Goal: Task Accomplishment & Management: Manage account settings

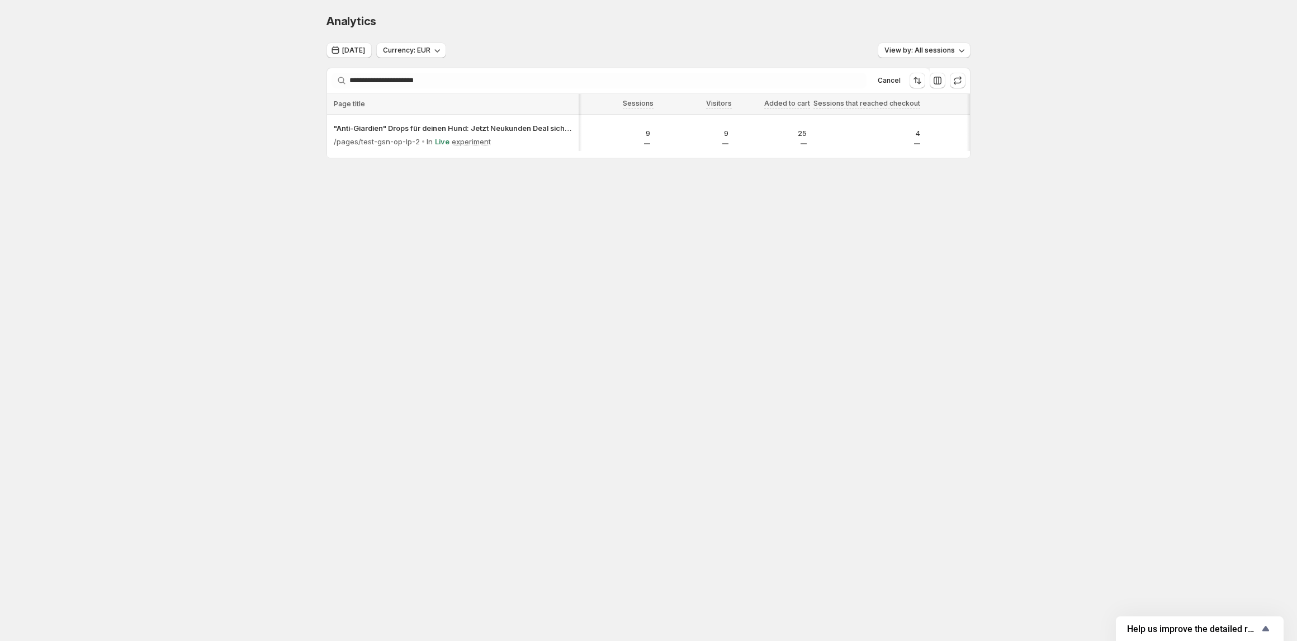
scroll to position [0, 32]
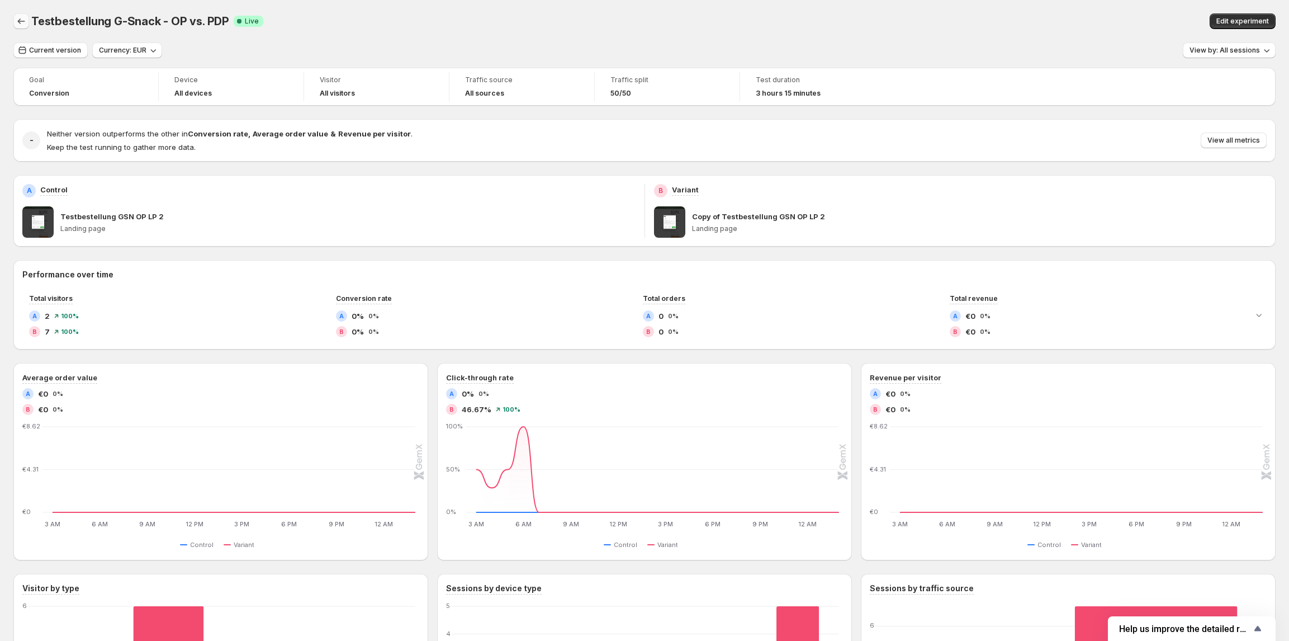
click at [19, 23] on icon "Back" at bounding box center [21, 21] width 11 height 11
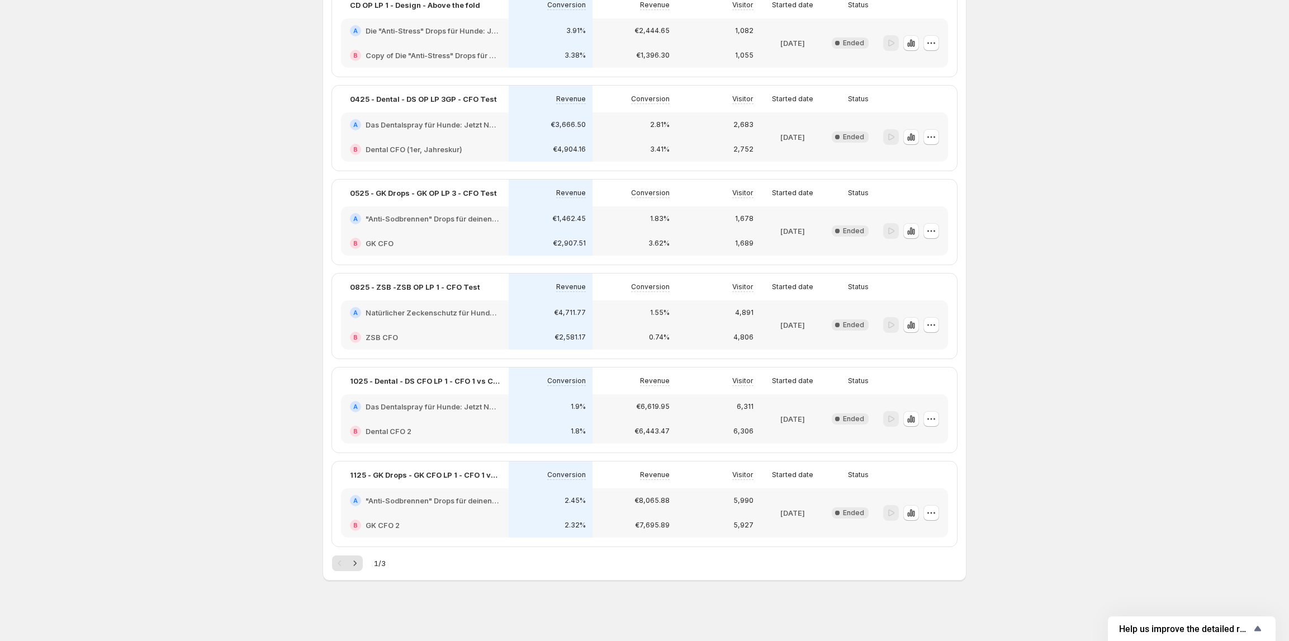
scroll to position [157, 0]
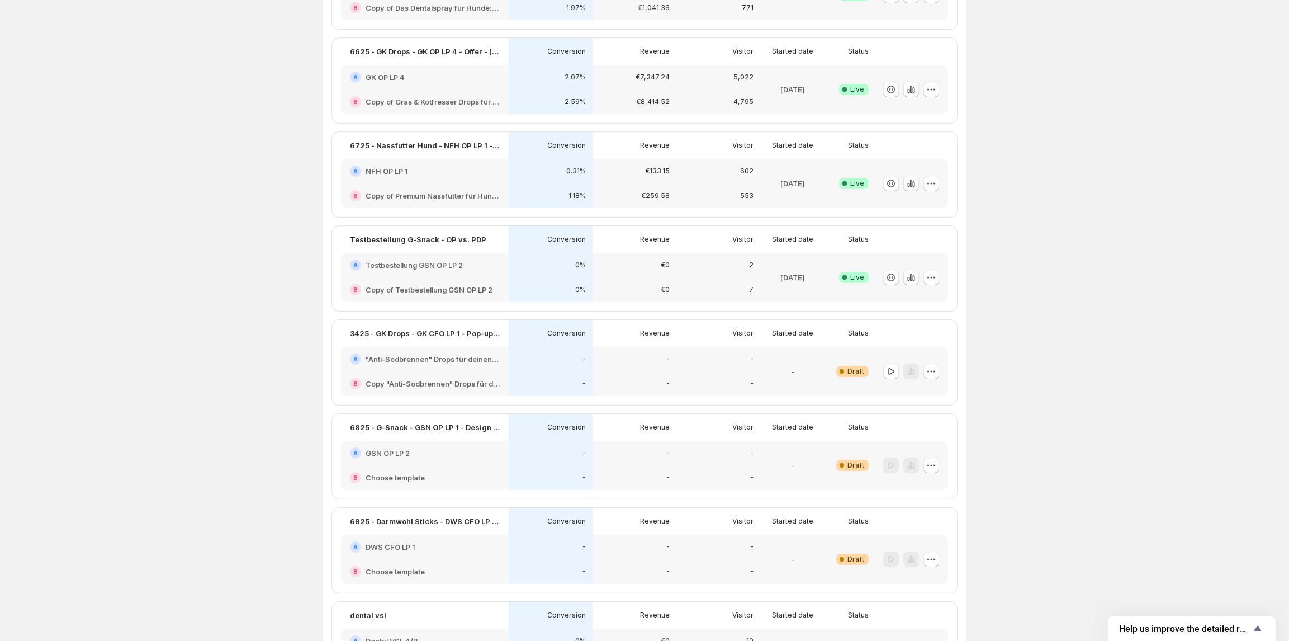
click at [404, 450] on h2 "GSN OP LP 2" at bounding box center [388, 452] width 44 height 11
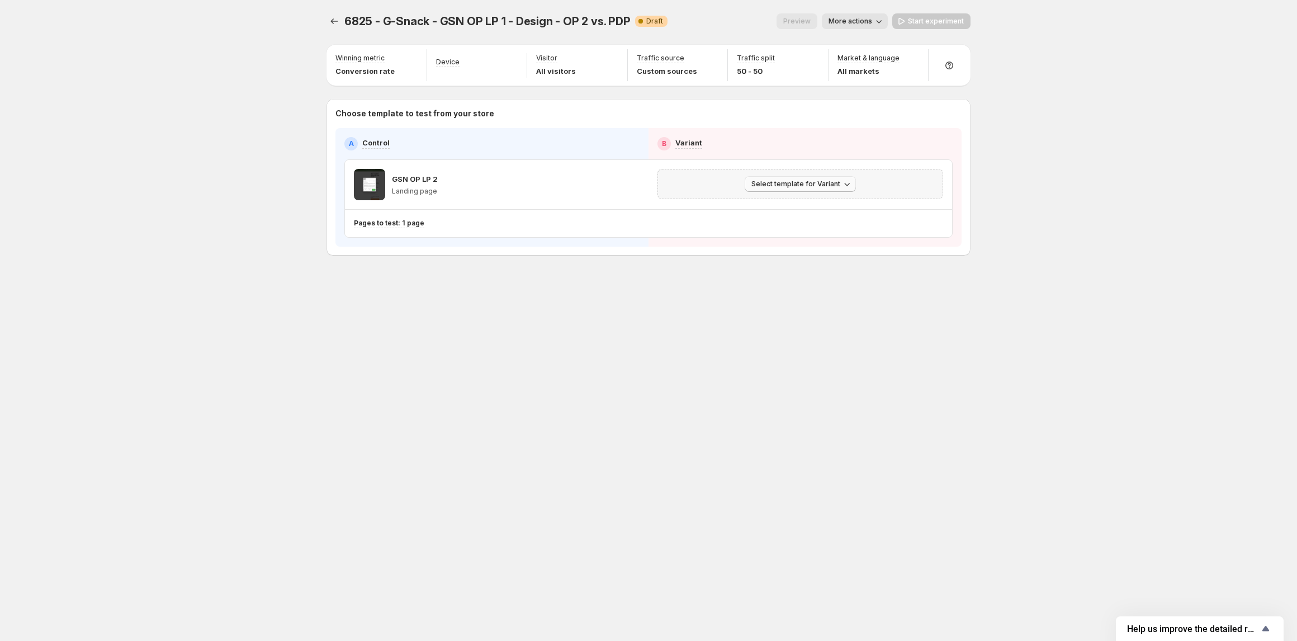
click at [784, 183] on span "Select template for Variant" at bounding box center [795, 183] width 89 height 9
click at [788, 211] on span "Select an existing template" at bounding box center [792, 208] width 94 height 9
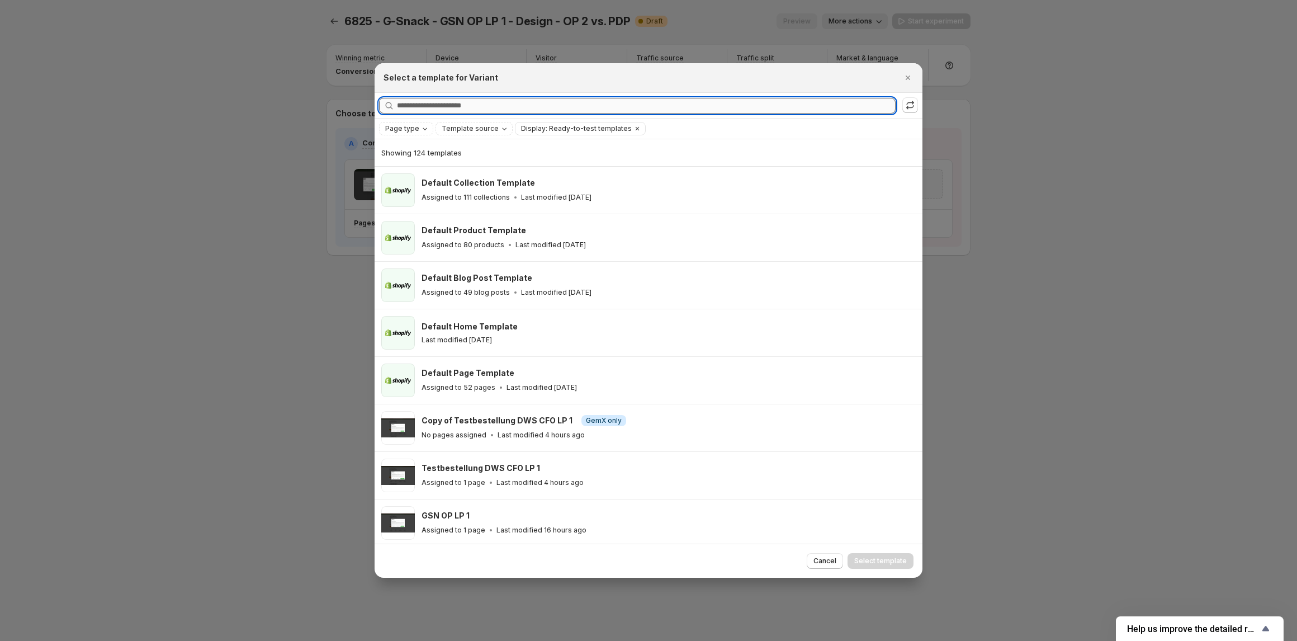
click at [438, 105] on input "Searching all templates" at bounding box center [646, 106] width 499 height 16
paste input "**********"
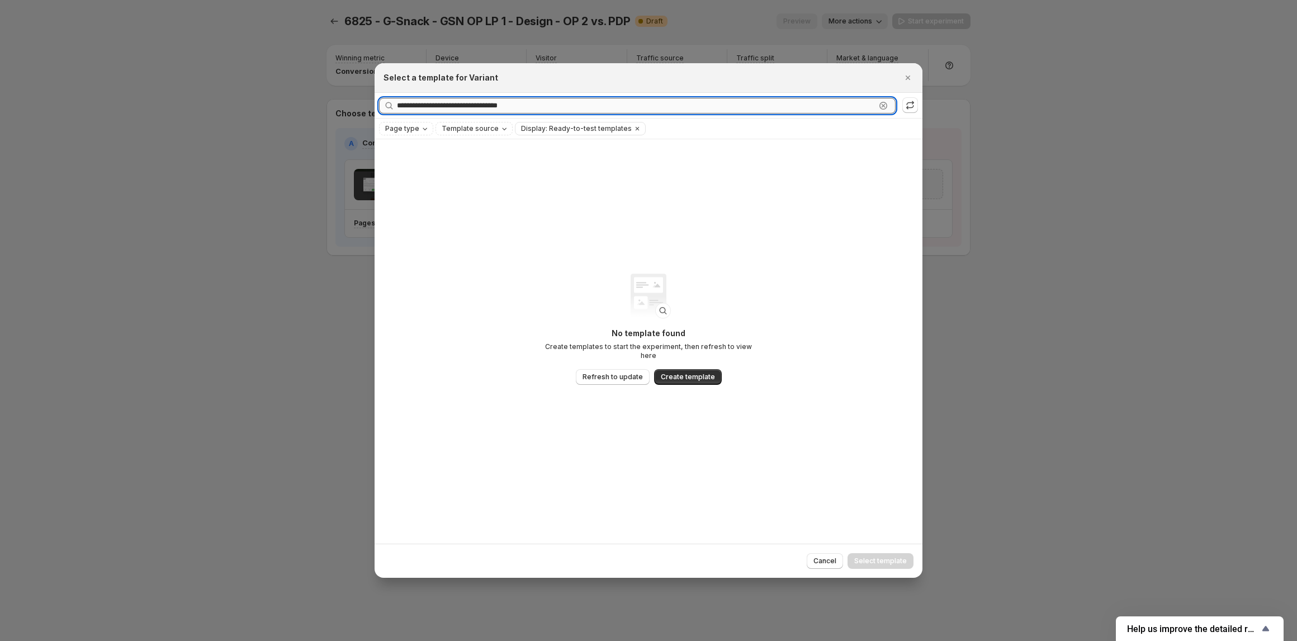
drag, startPoint x: 537, startPoint y: 106, endPoint x: 499, endPoint y: 106, distance: 38.6
click at [499, 106] on input "**********" at bounding box center [636, 106] width 479 height 16
click at [521, 103] on input "**********" at bounding box center [636, 106] width 479 height 16
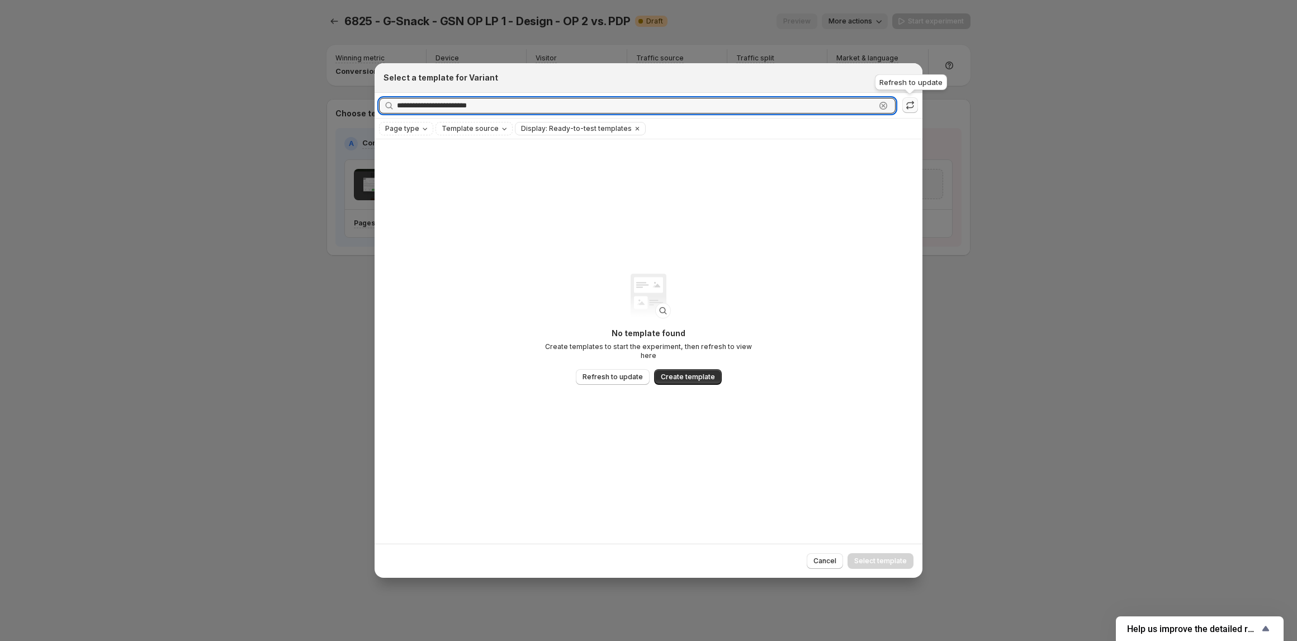
type input "**********"
click at [908, 105] on icon ":r2hv:" at bounding box center [910, 105] width 11 height 11
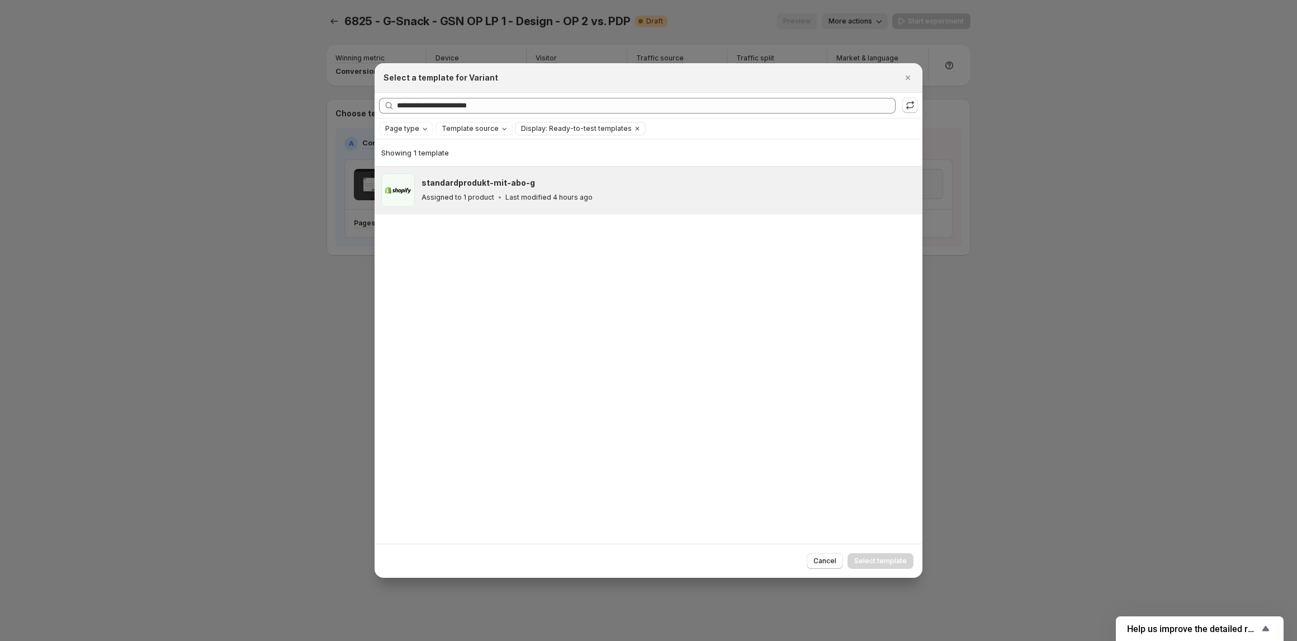
click at [735, 195] on div "Assigned to 1 product Last modified 4 hours ago" at bounding box center [667, 197] width 491 height 11
click at [235, 151] on div at bounding box center [648, 320] width 1297 height 641
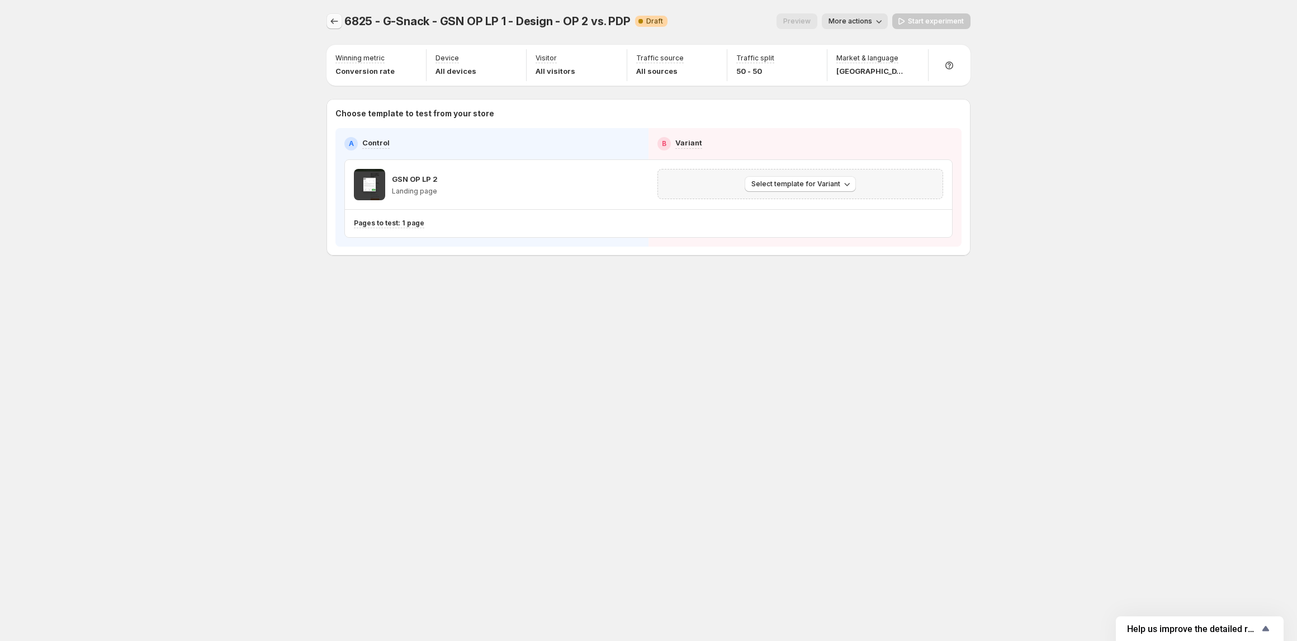
click at [332, 21] on icon "Experiments" at bounding box center [334, 21] width 7 height 6
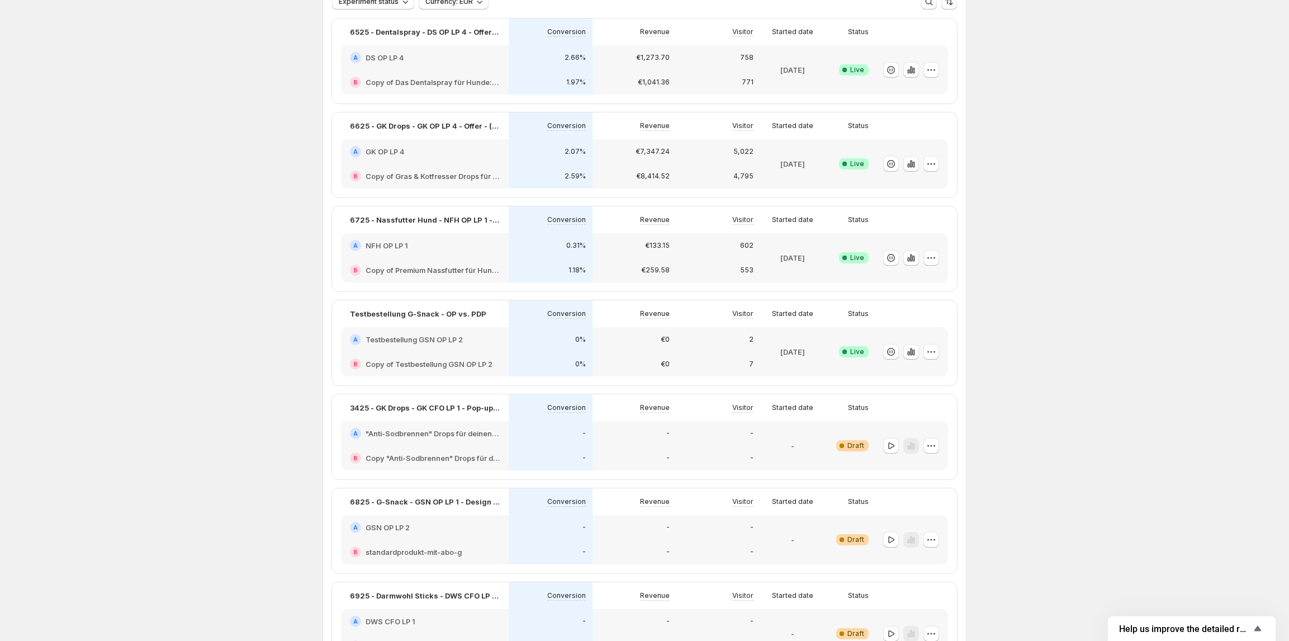
scroll to position [149, 0]
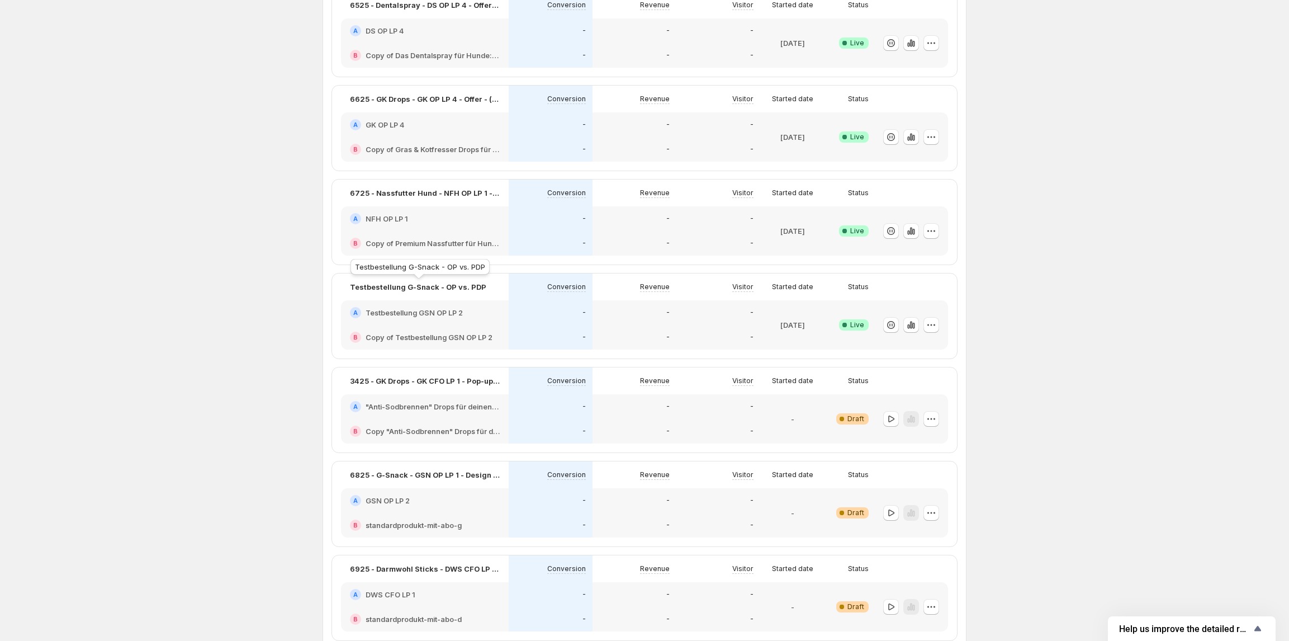
scroll to position [149, 0]
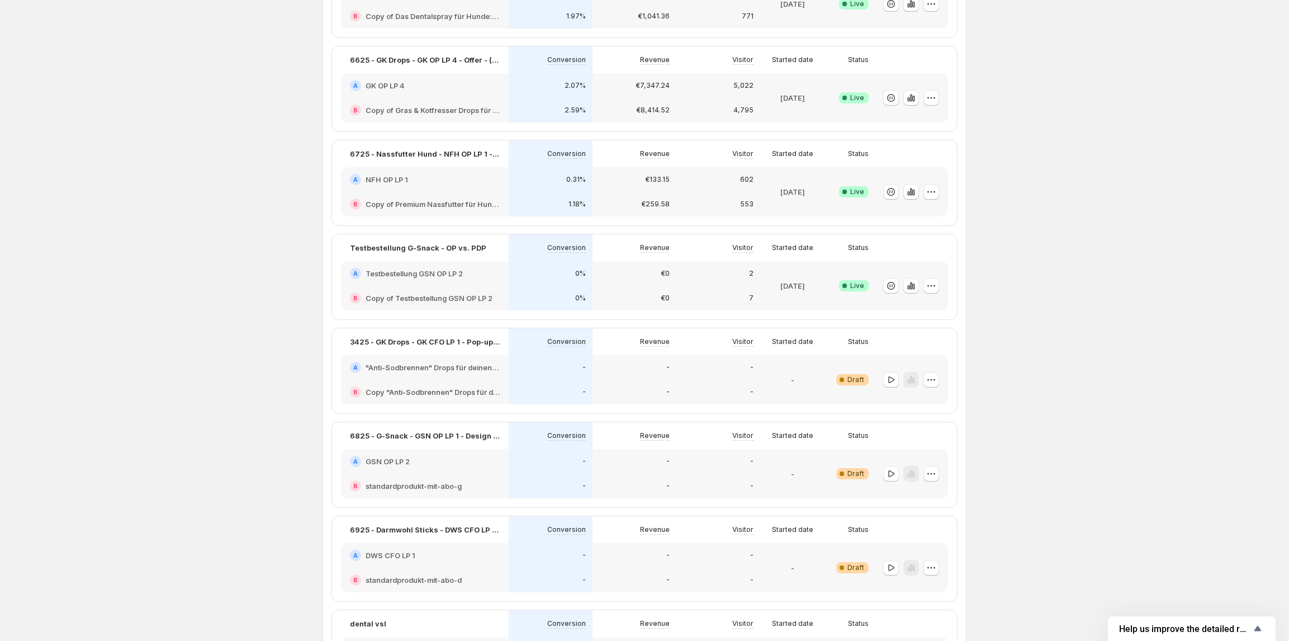
click at [446, 273] on h2 "Testbestellung GSN OP LP 2" at bounding box center [414, 273] width 97 height 11
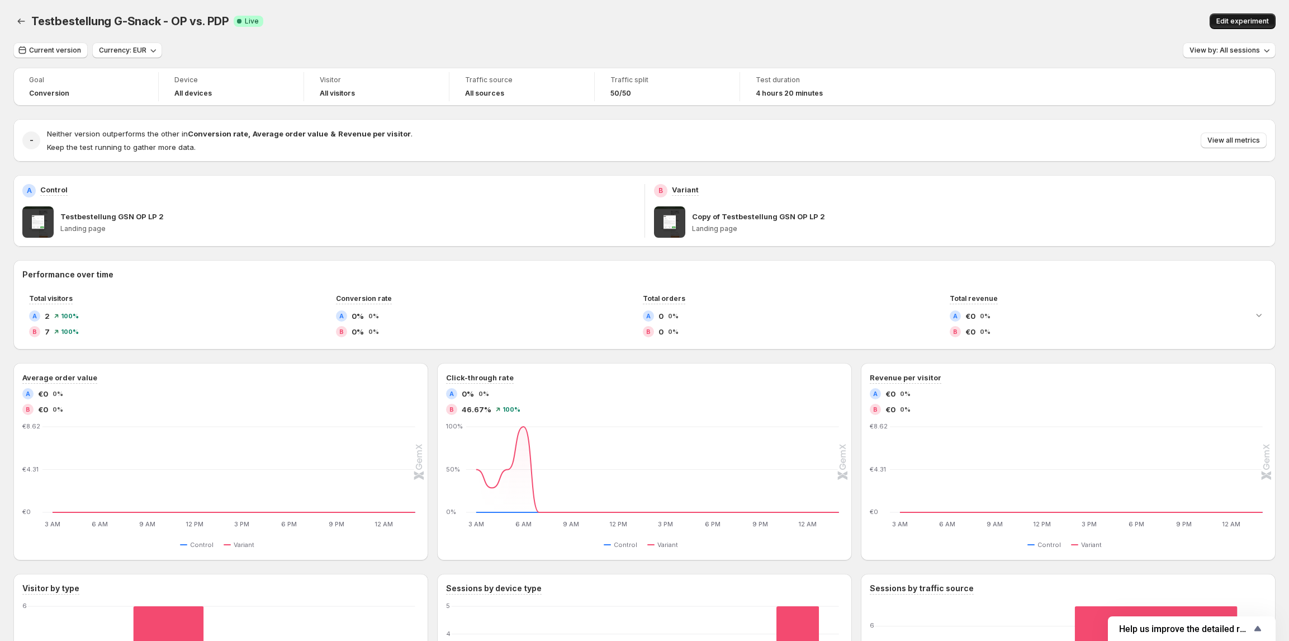
click at [1243, 21] on span "Edit experiment" at bounding box center [1243, 21] width 53 height 9
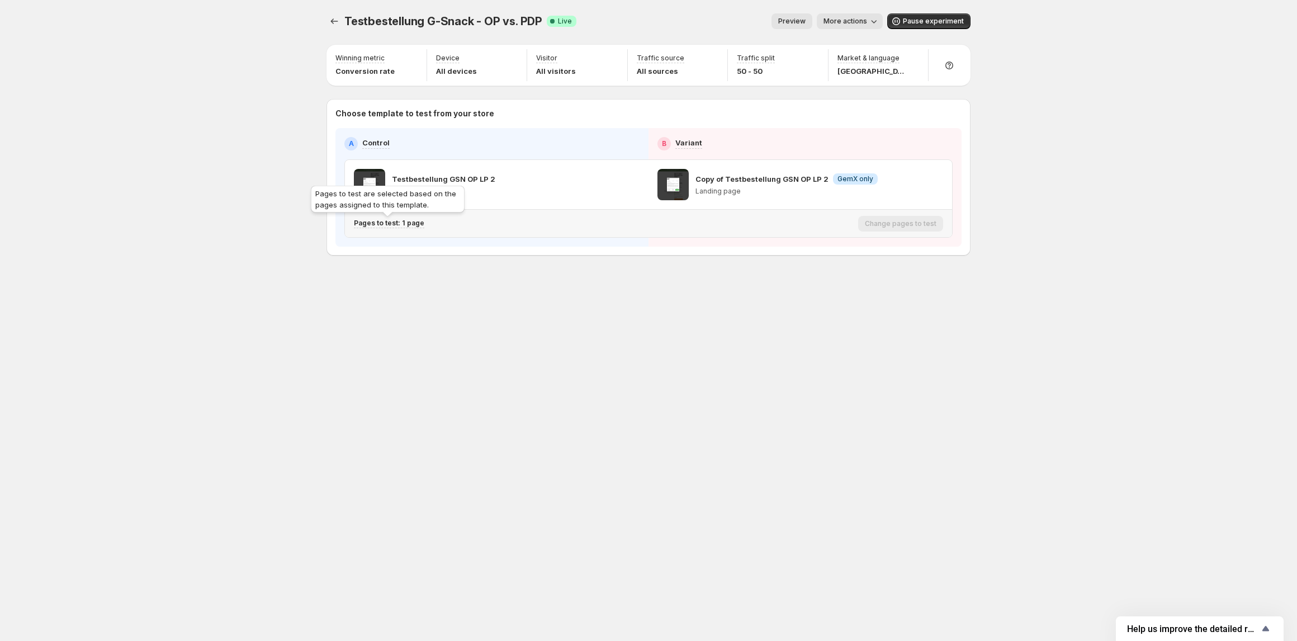
click at [410, 226] on p "Pages to test: 1 page" at bounding box center [389, 223] width 70 height 9
click at [560, 282] on icon "button" at bounding box center [563, 282] width 8 height 8
click at [689, 309] on div "Testbestellung G-Snack - OP vs. PDP. This page is ready Testbestellung G-Snack …" at bounding box center [648, 158] width 671 height 316
drag, startPoint x: 415, startPoint y: 220, endPoint x: 430, endPoint y: 228, distance: 17.5
click at [414, 220] on p "Pages to test: 1 page" at bounding box center [389, 223] width 70 height 9
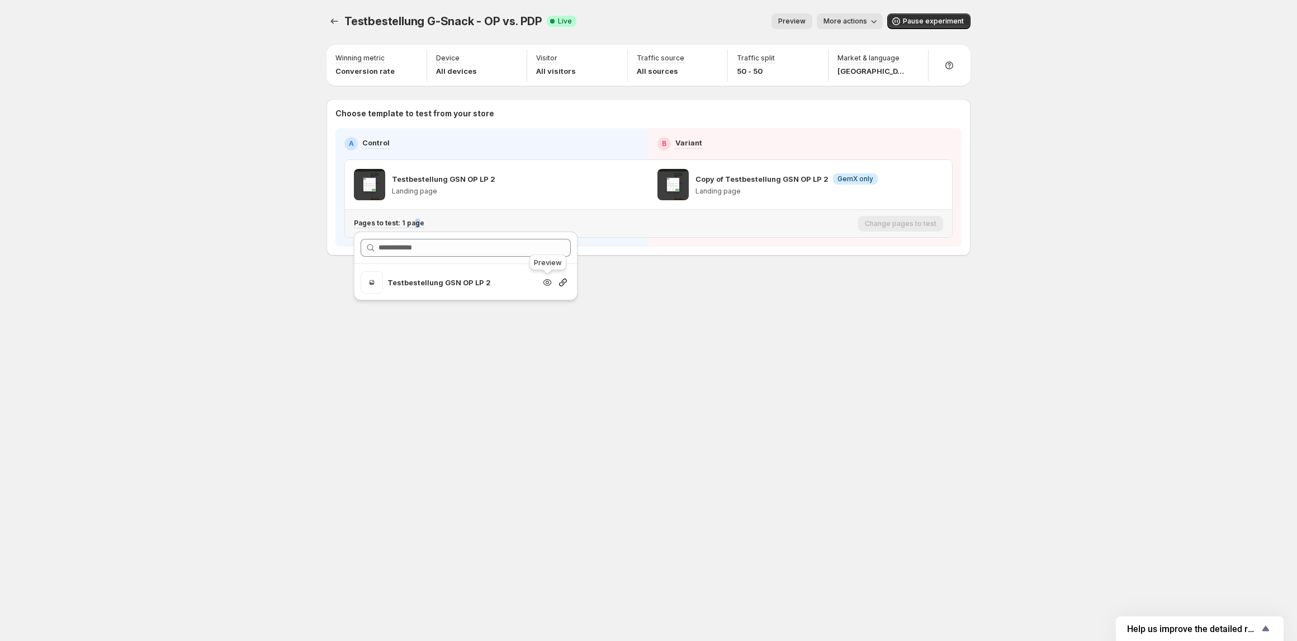
click at [546, 282] on icon "button" at bounding box center [547, 282] width 11 height 11
click at [560, 282] on icon "button" at bounding box center [562, 282] width 11 height 11
click at [852, 25] on span "More actions" at bounding box center [846, 21] width 44 height 9
click at [846, 41] on span "View analytic" at bounding box center [866, 44] width 47 height 9
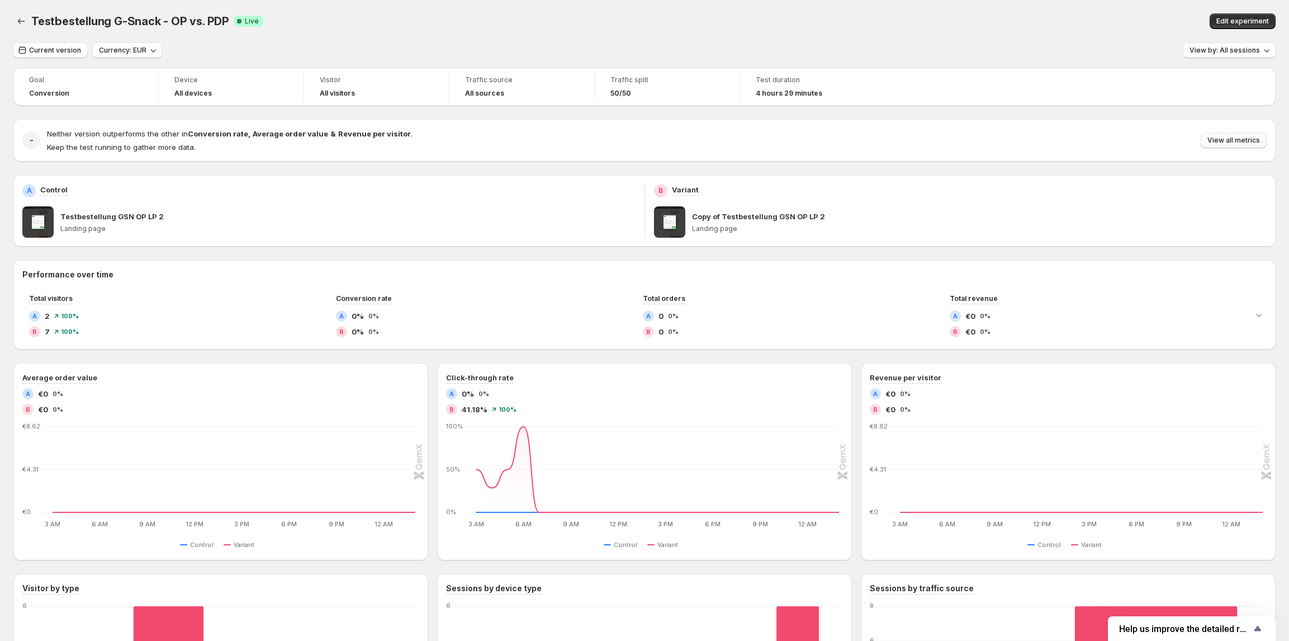
click at [1248, 137] on span "View all metrics" at bounding box center [1234, 140] width 53 height 9
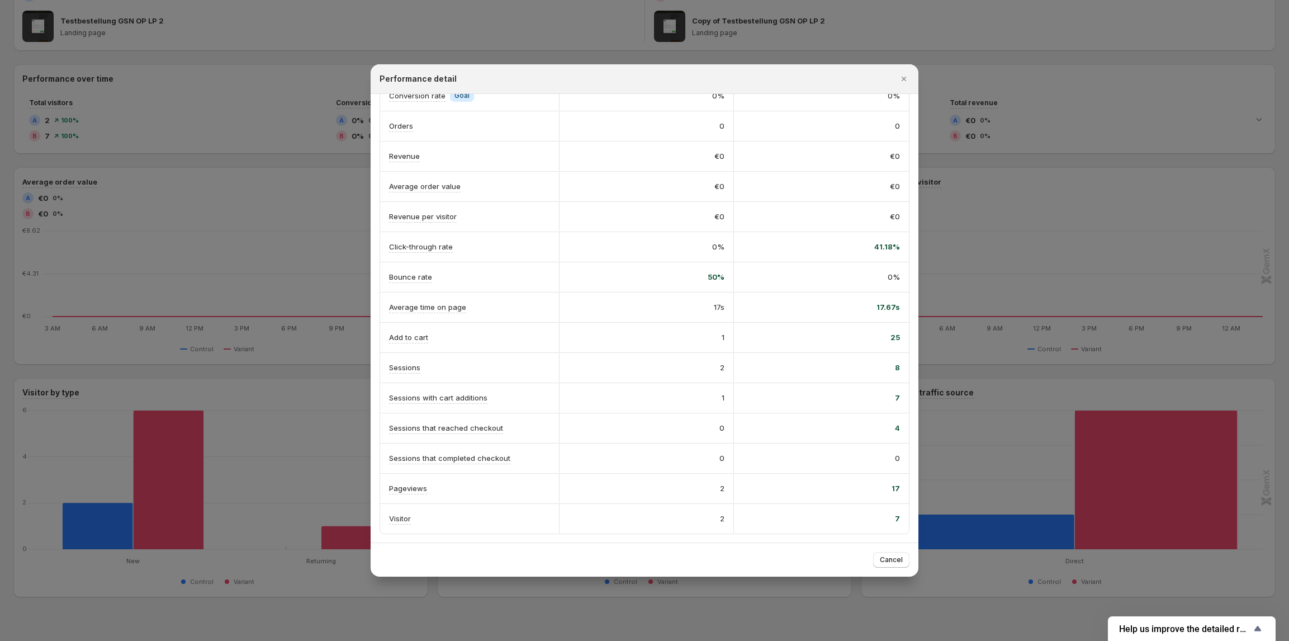
scroll to position [212, 0]
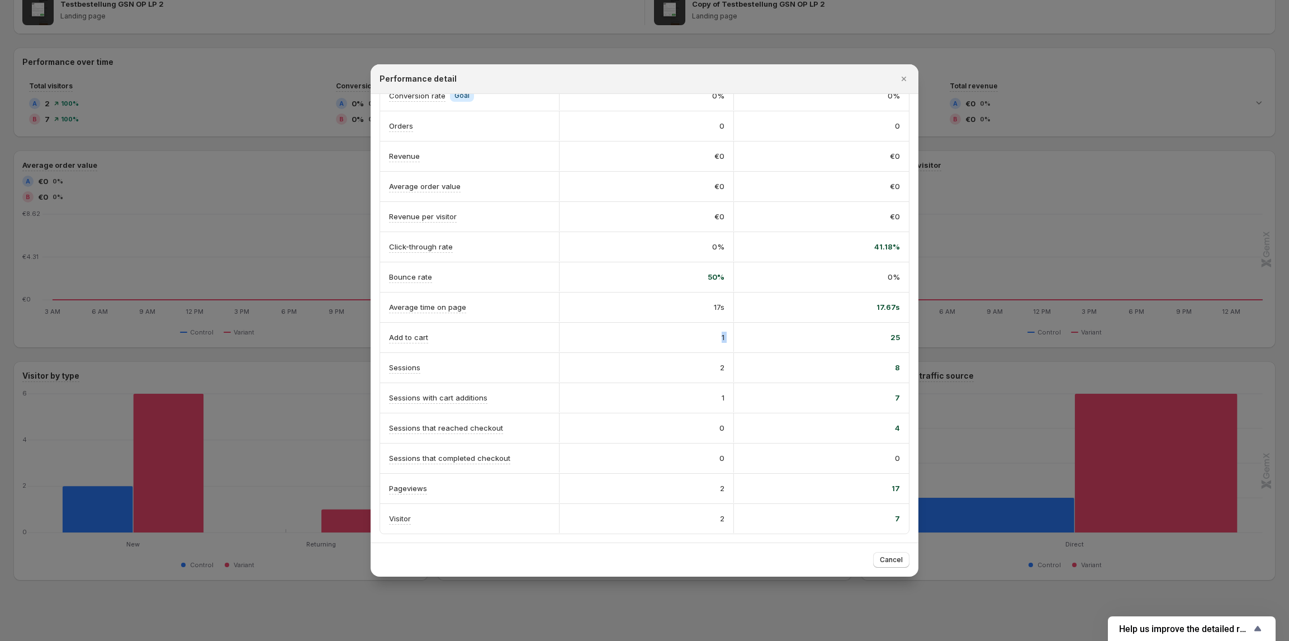
drag, startPoint x: 692, startPoint y: 336, endPoint x: 884, endPoint y: 334, distance: 192.3
click at [884, 334] on div "Add to cart 1 25" at bounding box center [644, 338] width 529 height 30
drag, startPoint x: 713, startPoint y: 362, endPoint x: 880, endPoint y: 361, distance: 166.6
click at [880, 361] on div "Sessions 2 8" at bounding box center [644, 368] width 529 height 30
click at [726, 425] on div "0" at bounding box center [646, 427] width 175 height 29
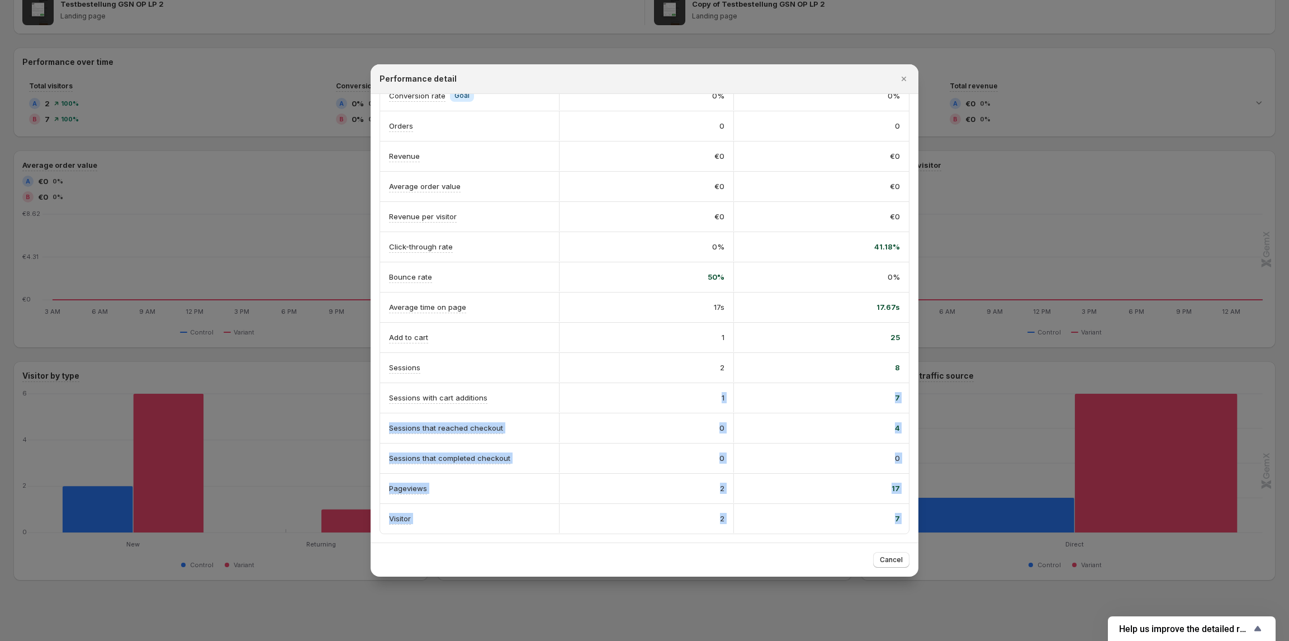
drag, startPoint x: 699, startPoint y: 390, endPoint x: 926, endPoint y: 401, distance: 227.8
click at [926, 640] on div "Performance detail A Control B Variant Conversion rate Info Goal 0% 0% Orders 0…" at bounding box center [644, 641] width 1289 height 0
click at [752, 448] on div "0" at bounding box center [821, 457] width 175 height 29
drag, startPoint x: 761, startPoint y: 432, endPoint x: 853, endPoint y: 430, distance: 91.1
click at [846, 430] on div "Sessions that reached checkout 0 4" at bounding box center [644, 428] width 529 height 30
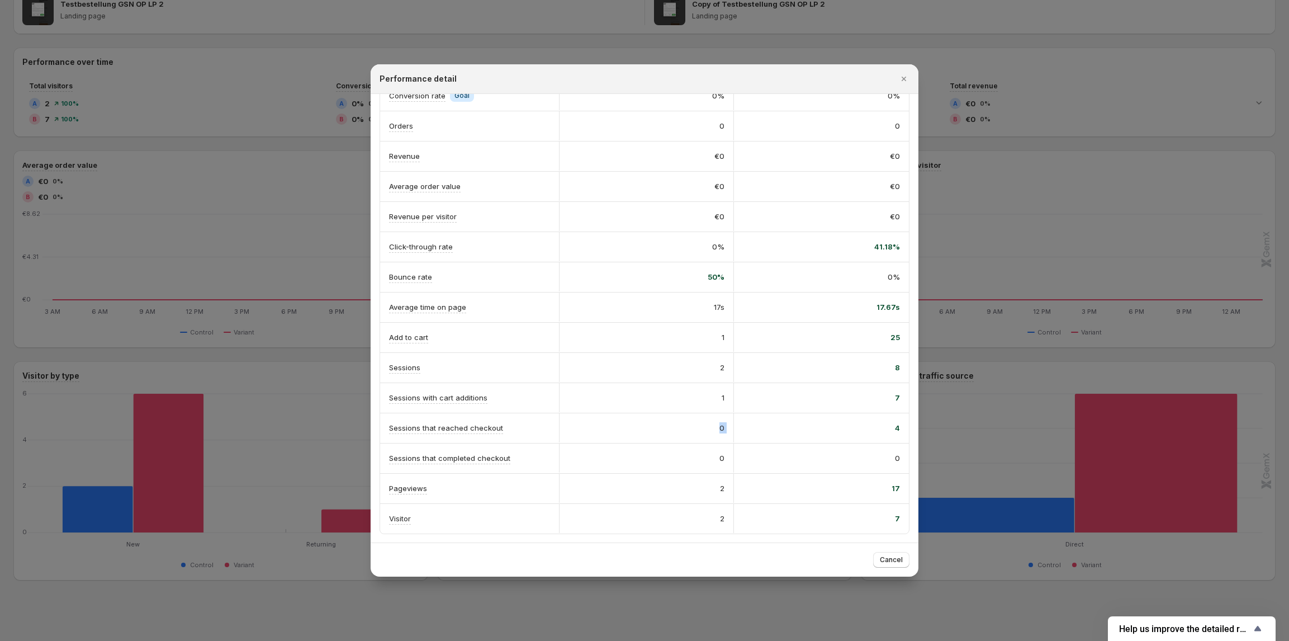
click at [853, 432] on div "4" at bounding box center [821, 427] width 157 height 11
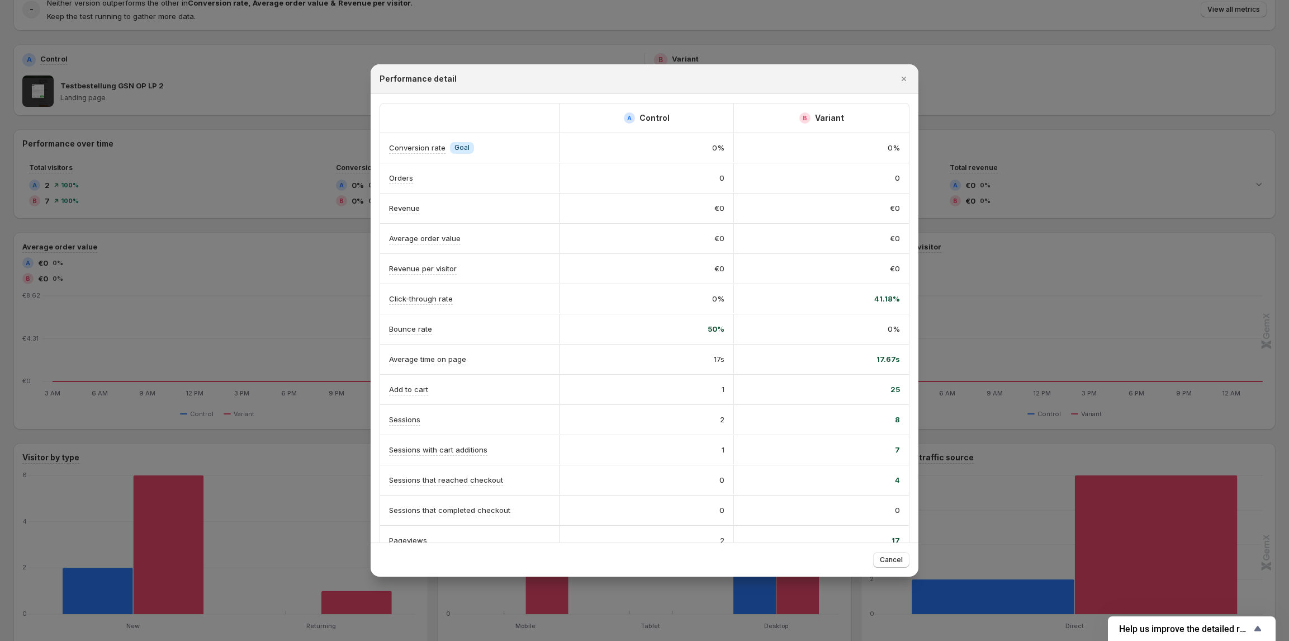
scroll to position [0, 0]
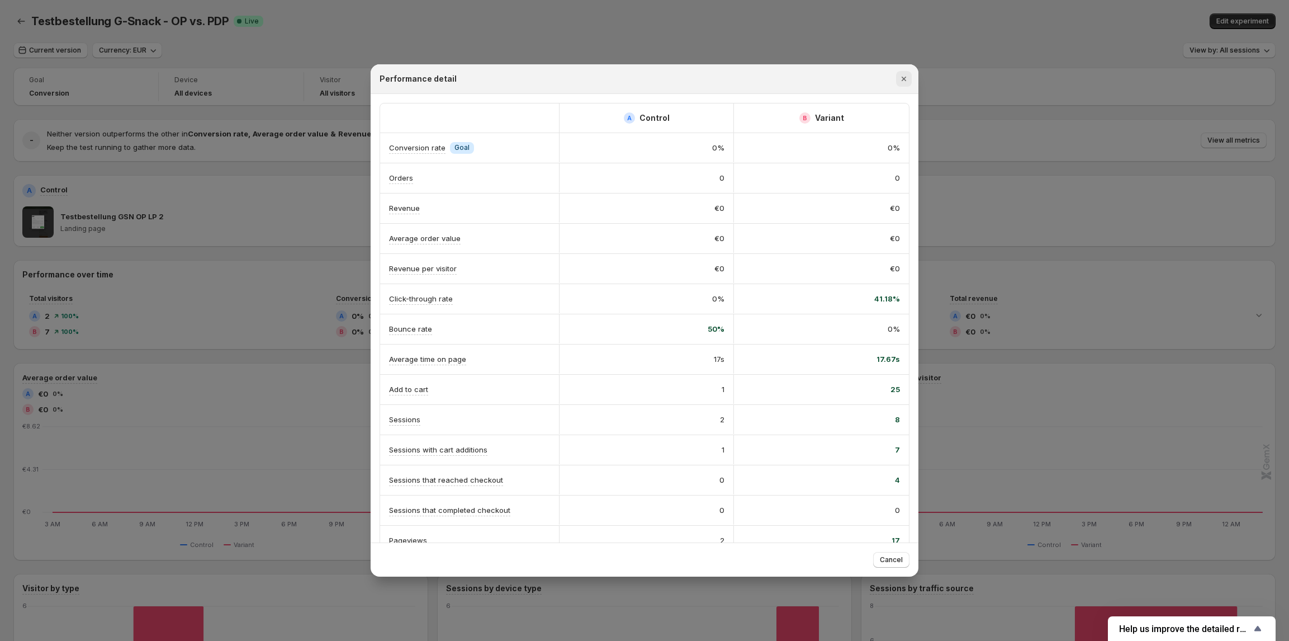
click at [903, 77] on icon "Close" at bounding box center [904, 79] width 4 height 4
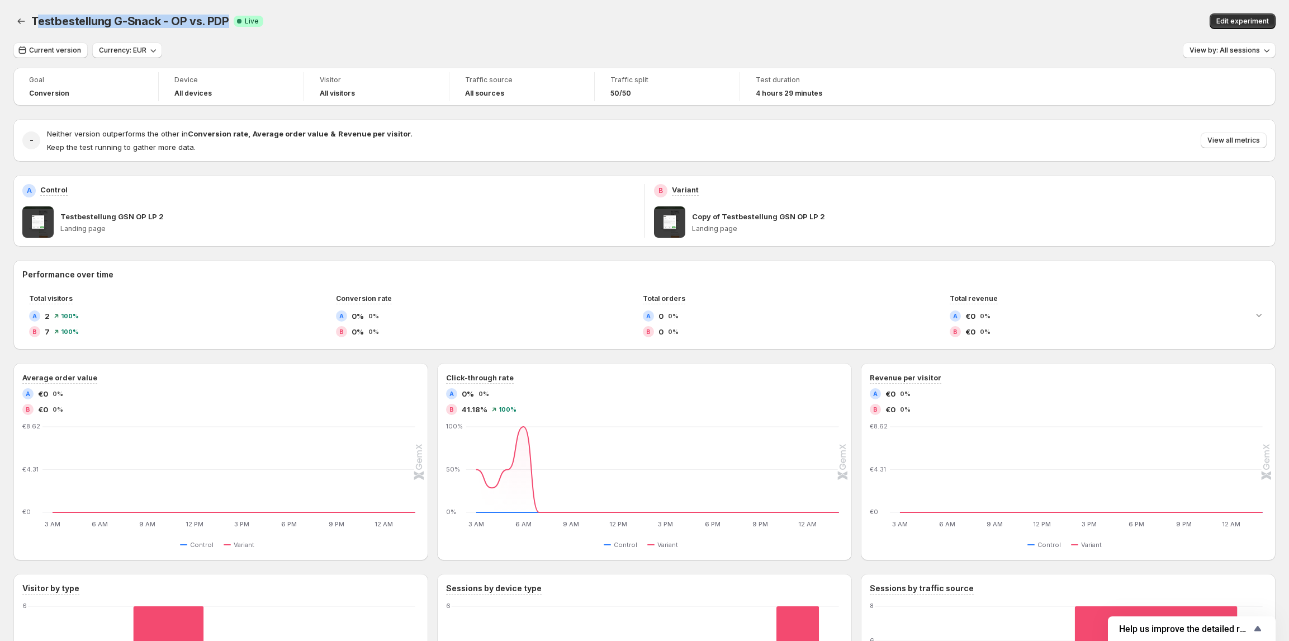
drag, startPoint x: 225, startPoint y: 18, endPoint x: 68, endPoint y: 14, distance: 156.6
click at [36, 30] on div "Testbestellung G-Snack - OP vs. PDP. This page is ready Testbestellung G-Snack …" at bounding box center [644, 21] width 1262 height 42
click at [202, 23] on span "Testbestellung G-Snack - OP vs. PDP" at bounding box center [130, 21] width 198 height 13
drag, startPoint x: 225, startPoint y: 21, endPoint x: 34, endPoint y: 34, distance: 191.1
click at [34, 34] on div "Testbestellung G-Snack - OP vs. PDP. This page is ready Testbestellung G-Snack …" at bounding box center [644, 21] width 1262 height 42
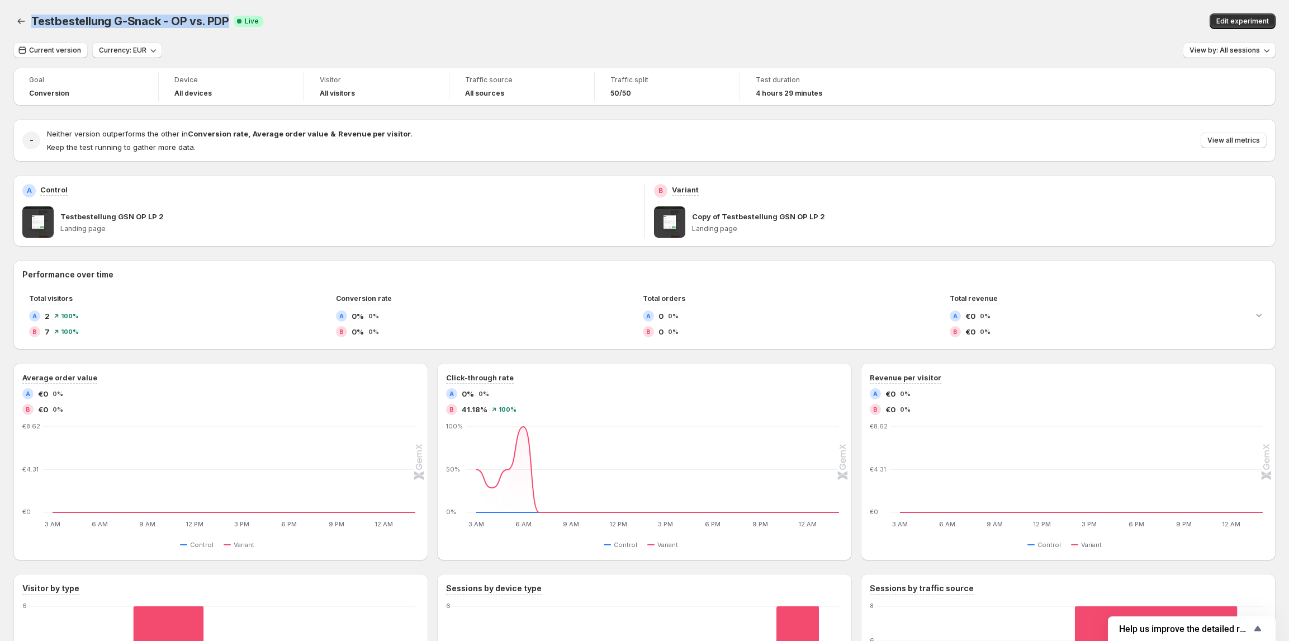
copy span "Testbestellung G-Snack - OP vs. PDP"
click at [229, 58] on div "Current version Currency: EUR View by: All sessions" at bounding box center [644, 50] width 1262 height 16
click at [54, 48] on span "Current version" at bounding box center [55, 50] width 52 height 9
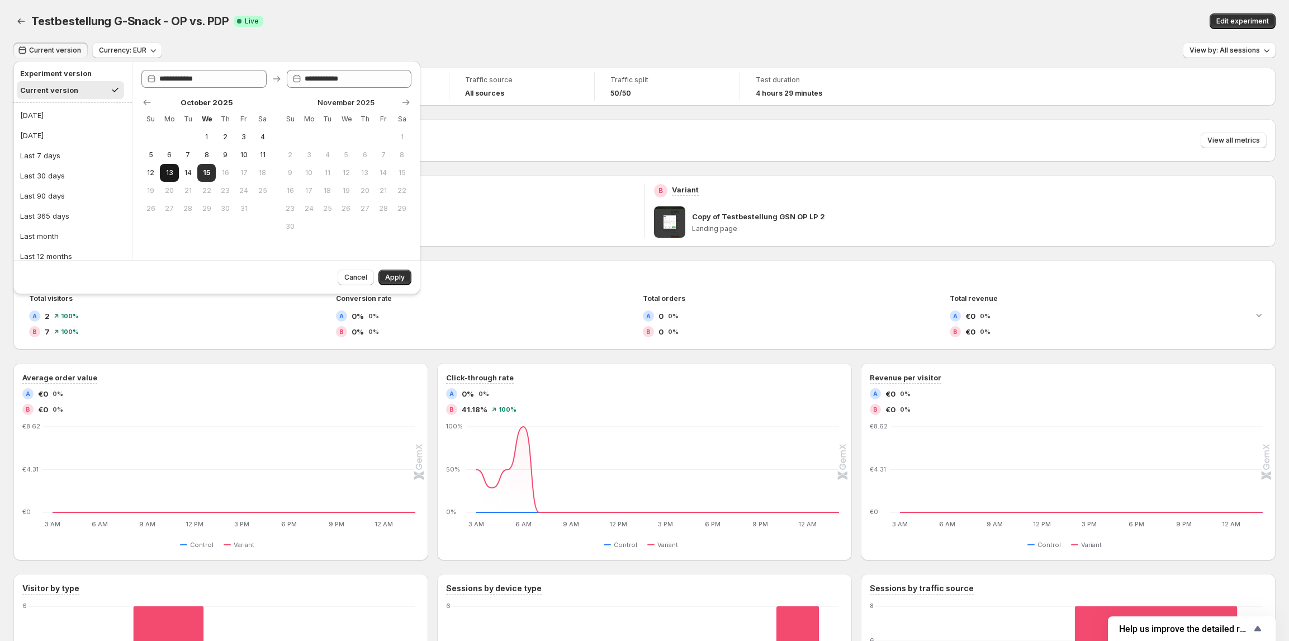
click at [170, 169] on span "13" at bounding box center [169, 172] width 10 height 9
type input "**********"
click at [184, 171] on span "14" at bounding box center [188, 172] width 10 height 9
type input "**********"
click at [392, 278] on span "Apply" at bounding box center [395, 277] width 20 height 9
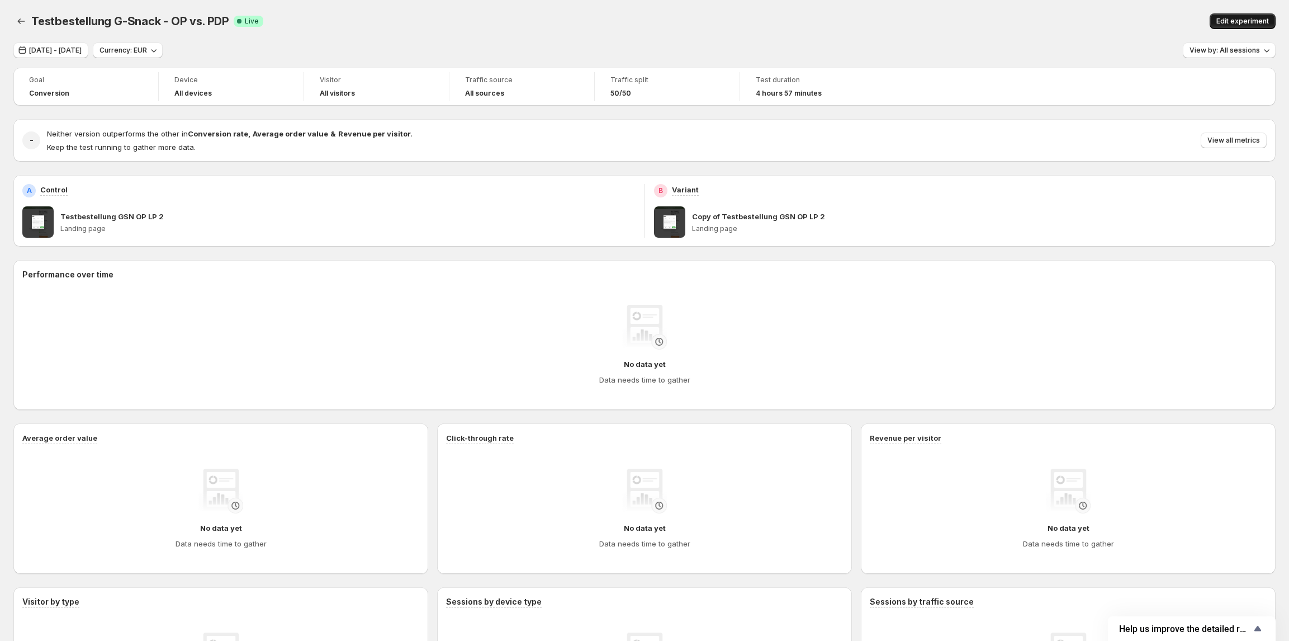
click at [1250, 25] on span "Edit experiment" at bounding box center [1243, 21] width 53 height 9
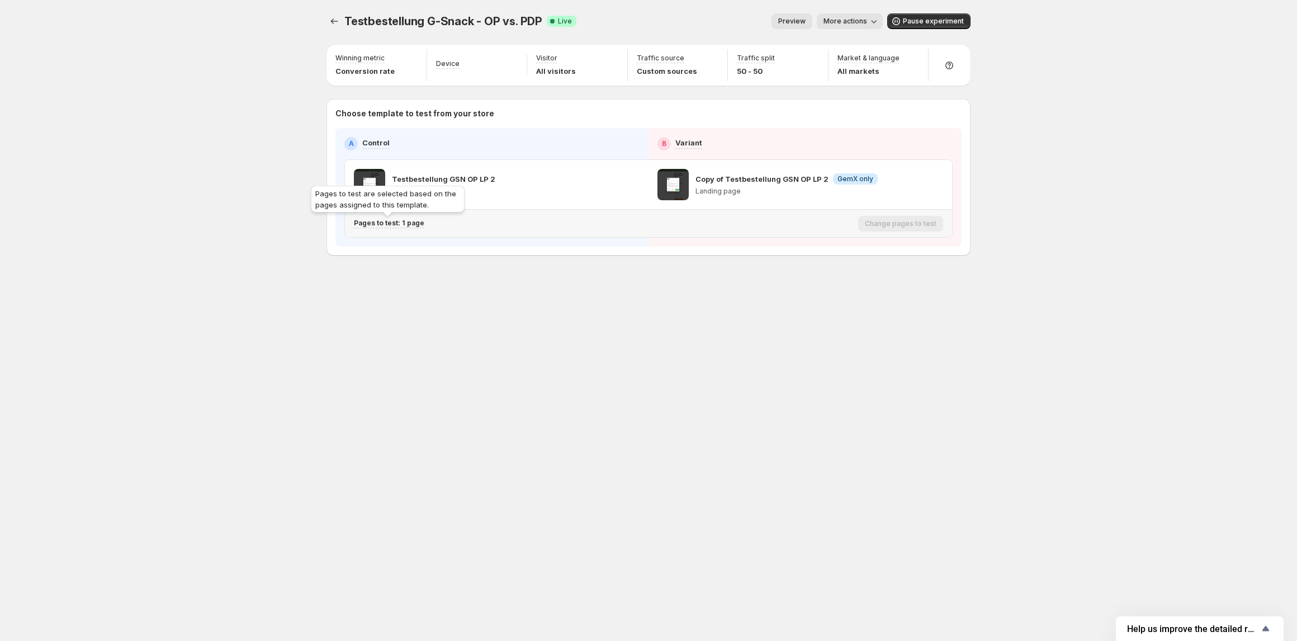
click at [396, 224] on p "Pages to test: 1 page" at bounding box center [389, 223] width 70 height 9
click at [560, 284] on icon "button" at bounding box center [562, 282] width 11 height 11
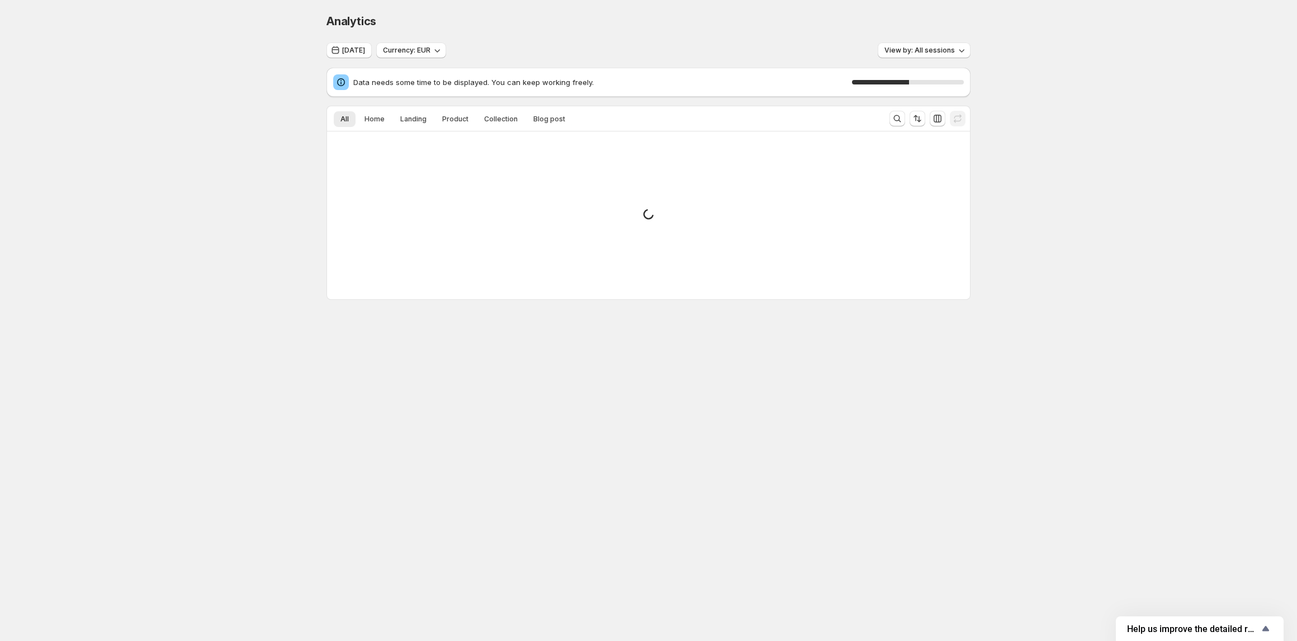
click at [175, 169] on div "Analytics. This page is ready Analytics [DATE] Currency: EUR View by: All sessi…" at bounding box center [648, 180] width 1297 height 360
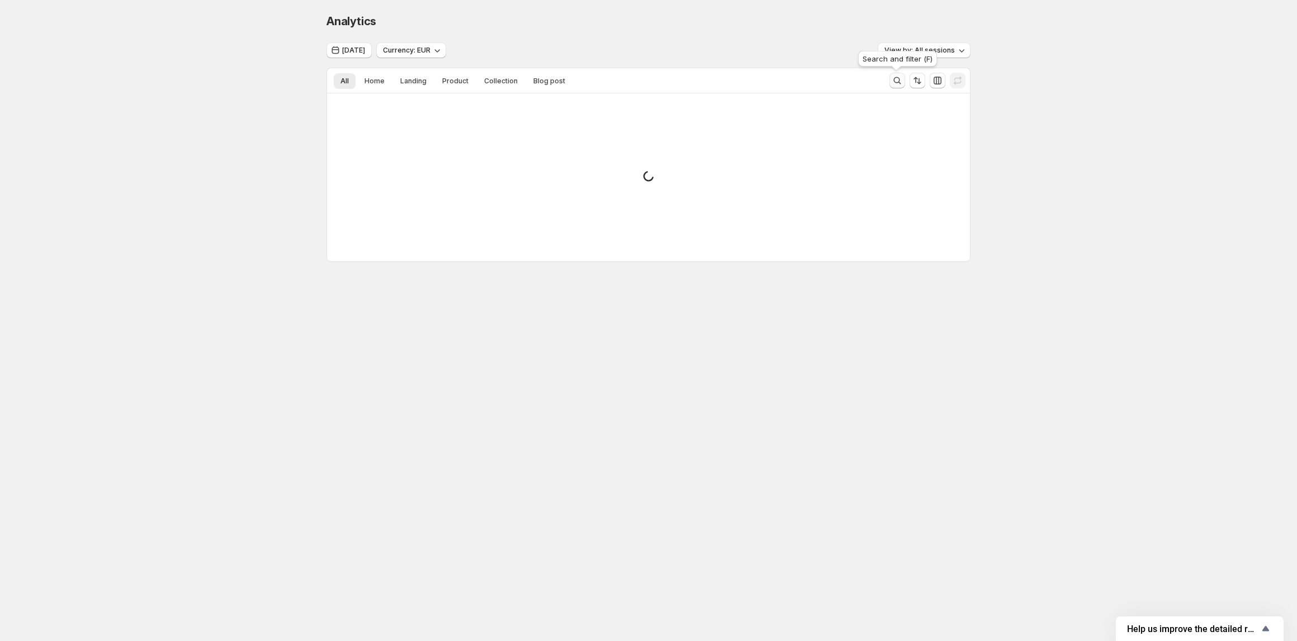
click at [897, 83] on icon "Search and filter results" at bounding box center [897, 80] width 11 height 11
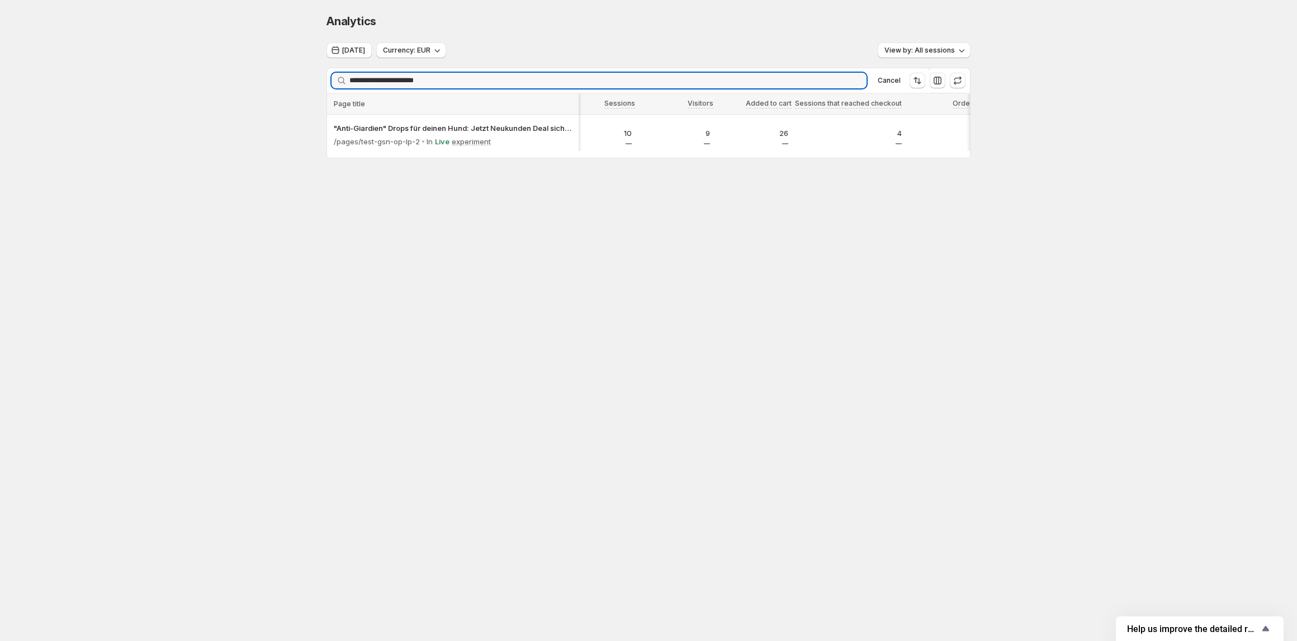
scroll to position [0, 32]
type input "**********"
click at [451, 74] on input "**********" at bounding box center [597, 81] width 497 height 16
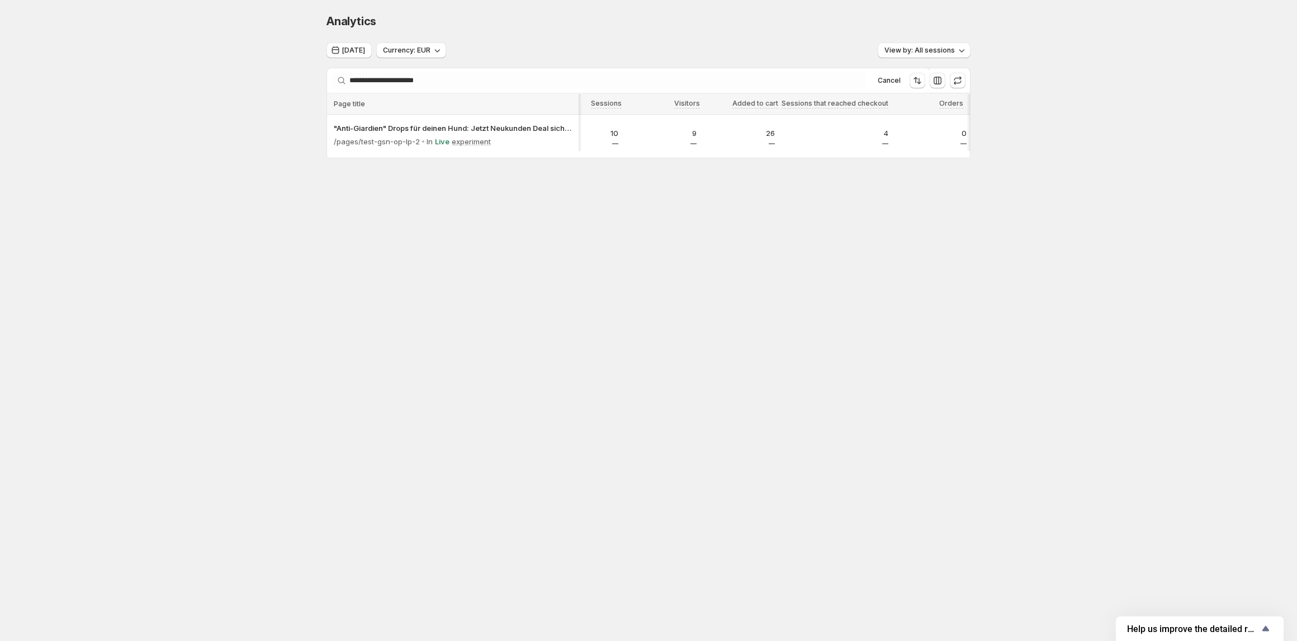
scroll to position [0, 0]
click at [804, 213] on div "**********" at bounding box center [648, 109] width 671 height 219
click at [938, 82] on icon "button" at bounding box center [938, 81] width 8 height 8
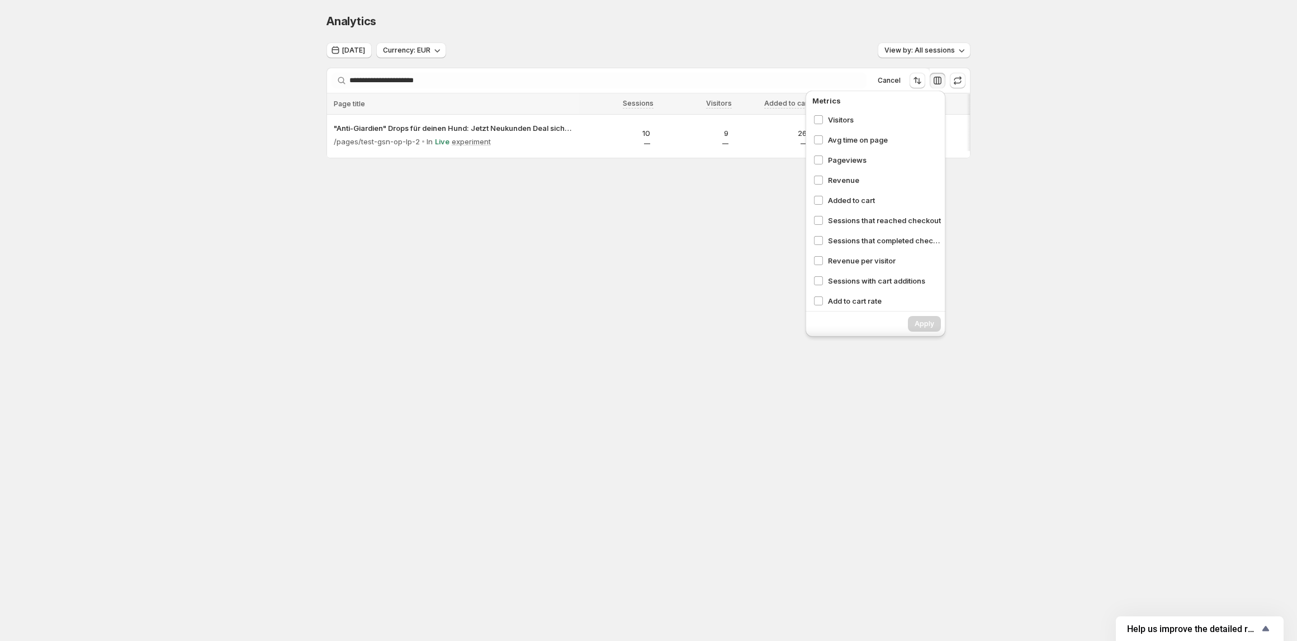
scroll to position [126, 0]
click at [927, 320] on span "Apply" at bounding box center [925, 323] width 20 height 9
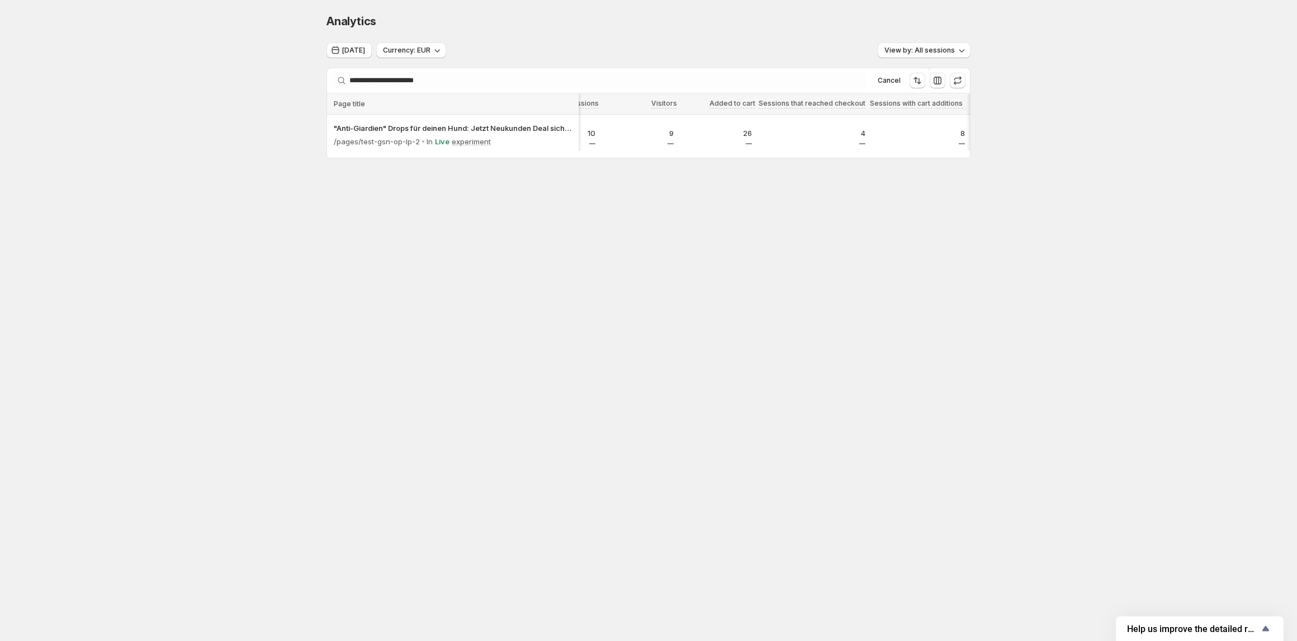
scroll to position [0, 98]
drag, startPoint x: 763, startPoint y: 162, endPoint x: 772, endPoint y: 162, distance: 9.0
click at [772, 158] on div at bounding box center [648, 156] width 643 height 3
drag, startPoint x: 864, startPoint y: 157, endPoint x: 873, endPoint y: 157, distance: 9.5
click at [873, 157] on div at bounding box center [583, 156] width 763 height 1
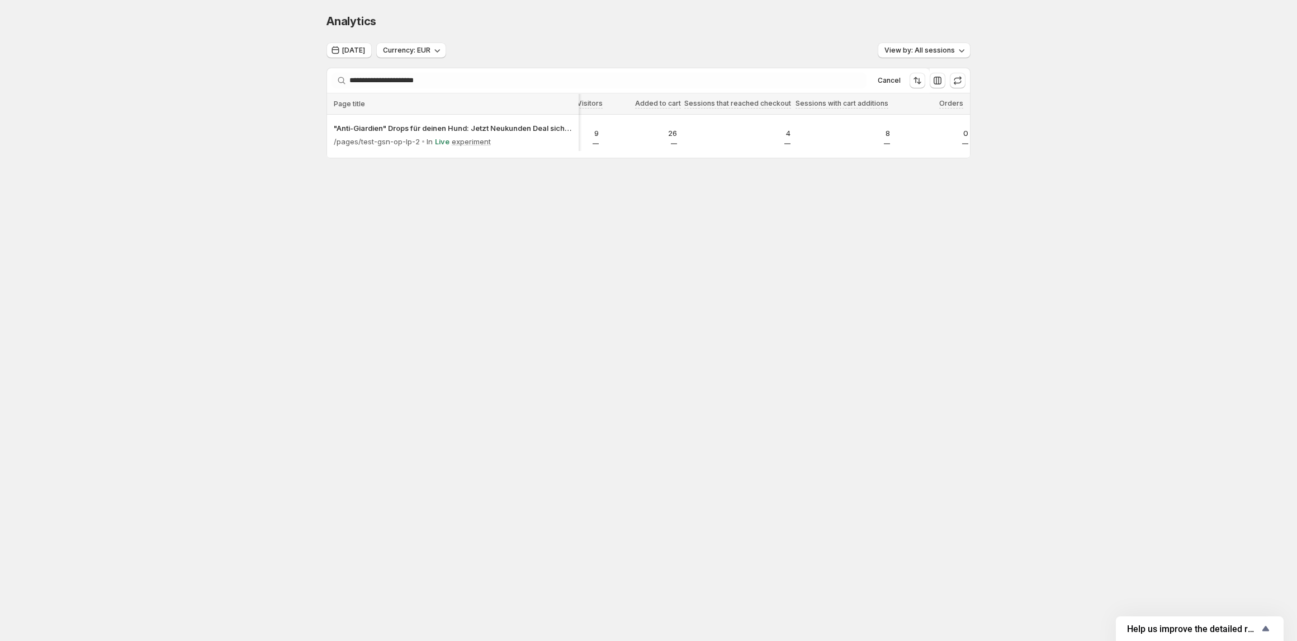
drag, startPoint x: 658, startPoint y: 162, endPoint x: 634, endPoint y: 159, distance: 24.2
click at [616, 158] on div at bounding box center [648, 156] width 643 height 3
click at [940, 81] on icon "button" at bounding box center [937, 80] width 11 height 11
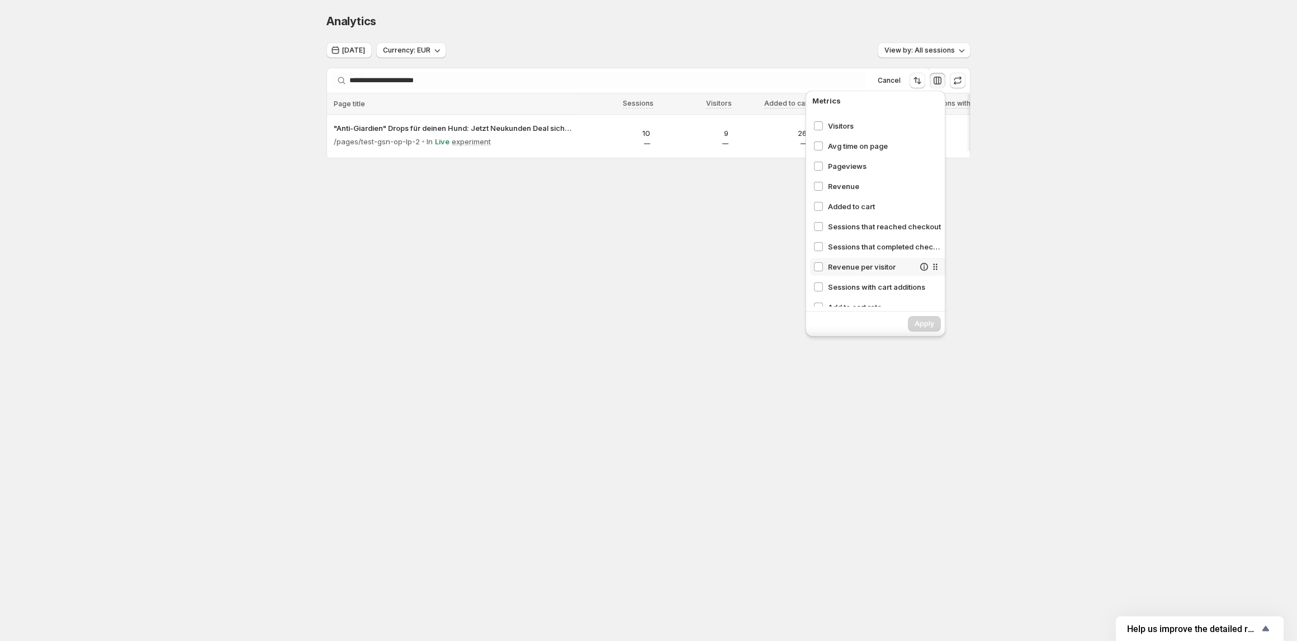
scroll to position [126, 0]
drag, startPoint x: 712, startPoint y: 266, endPoint x: 736, endPoint y: 214, distance: 58.0
click at [712, 264] on body "**********" at bounding box center [648, 320] width 1297 height 641
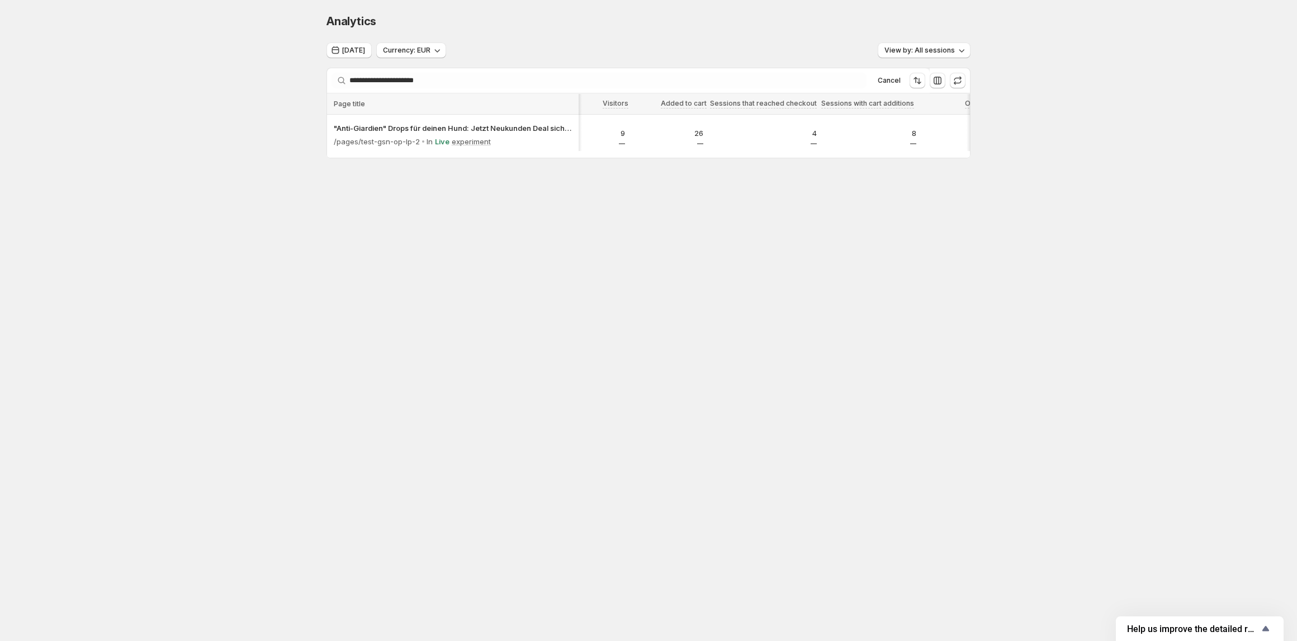
scroll to position [0, 0]
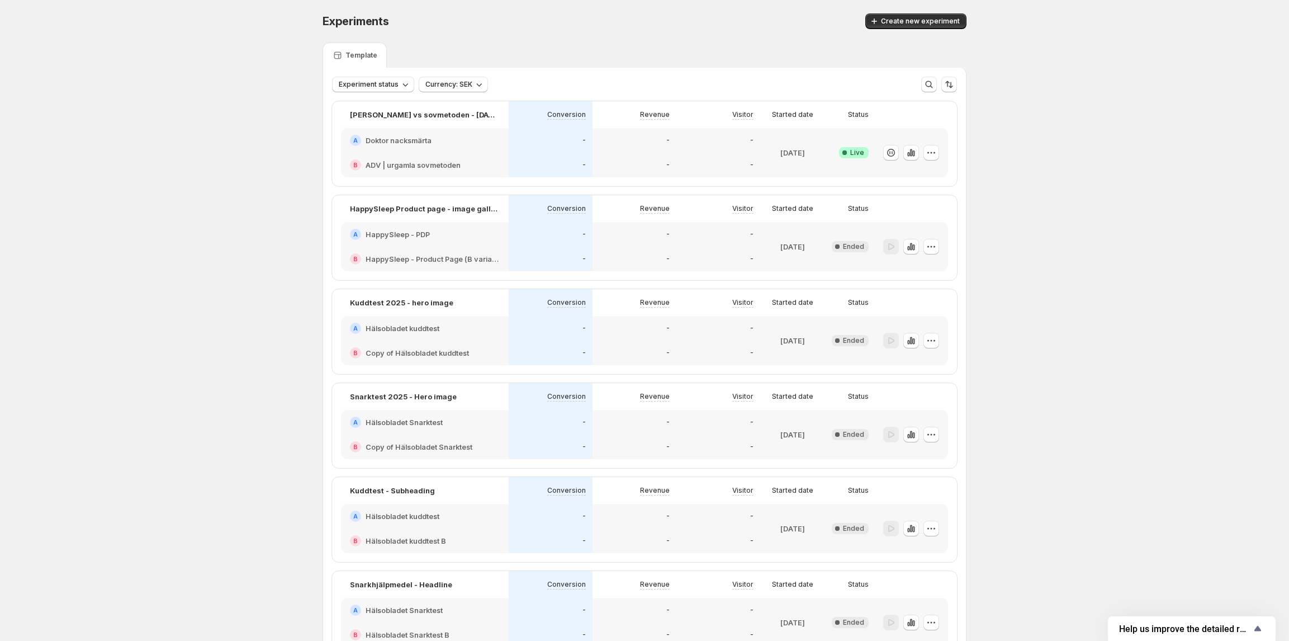
click at [427, 144] on h2 "Doktor nacksmärta" at bounding box center [399, 140] width 66 height 11
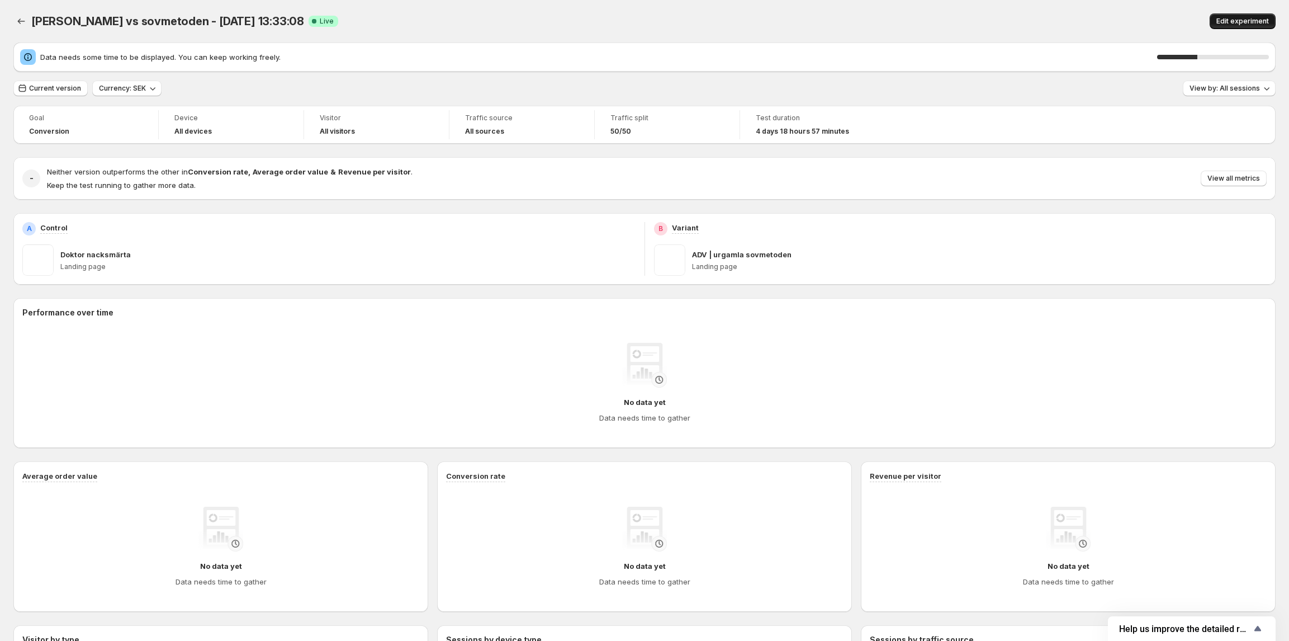
click at [1246, 21] on span "Edit experiment" at bounding box center [1243, 21] width 53 height 9
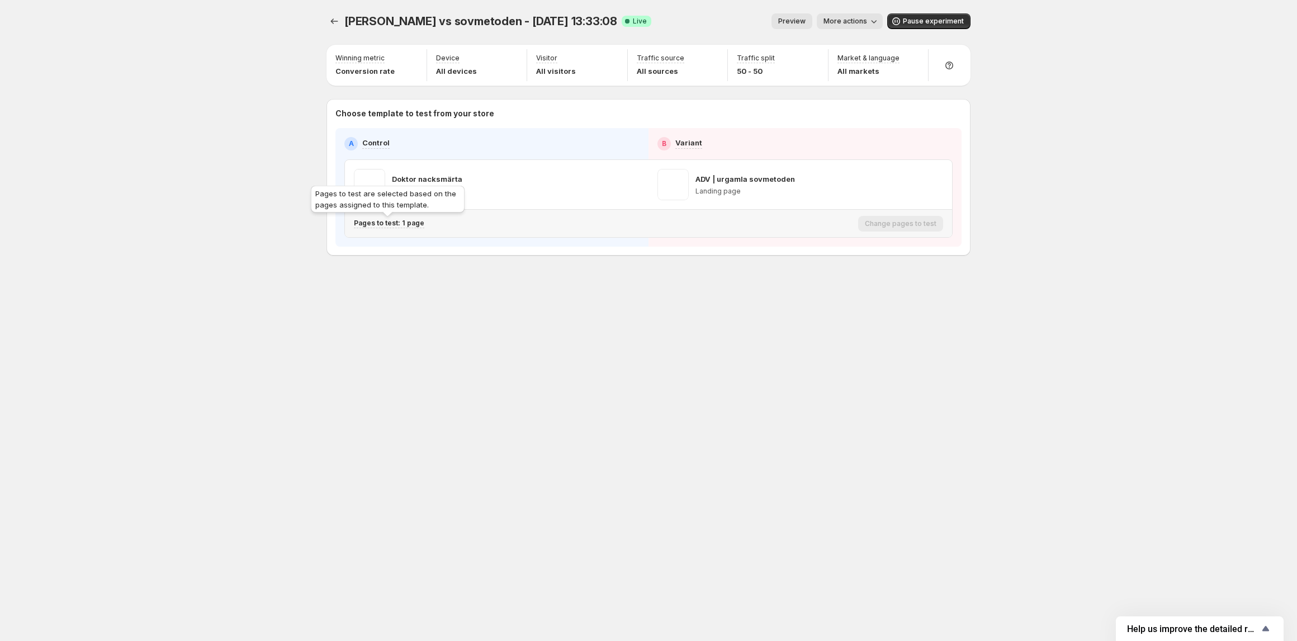
click at [390, 224] on p "Pages to test: 1 page" at bounding box center [389, 223] width 70 height 9
click at [562, 283] on icon "button" at bounding box center [563, 282] width 8 height 8
click at [845, 16] on button "More actions" at bounding box center [850, 21] width 66 height 16
click at [839, 50] on button "View analytic" at bounding box center [894, 44] width 138 height 18
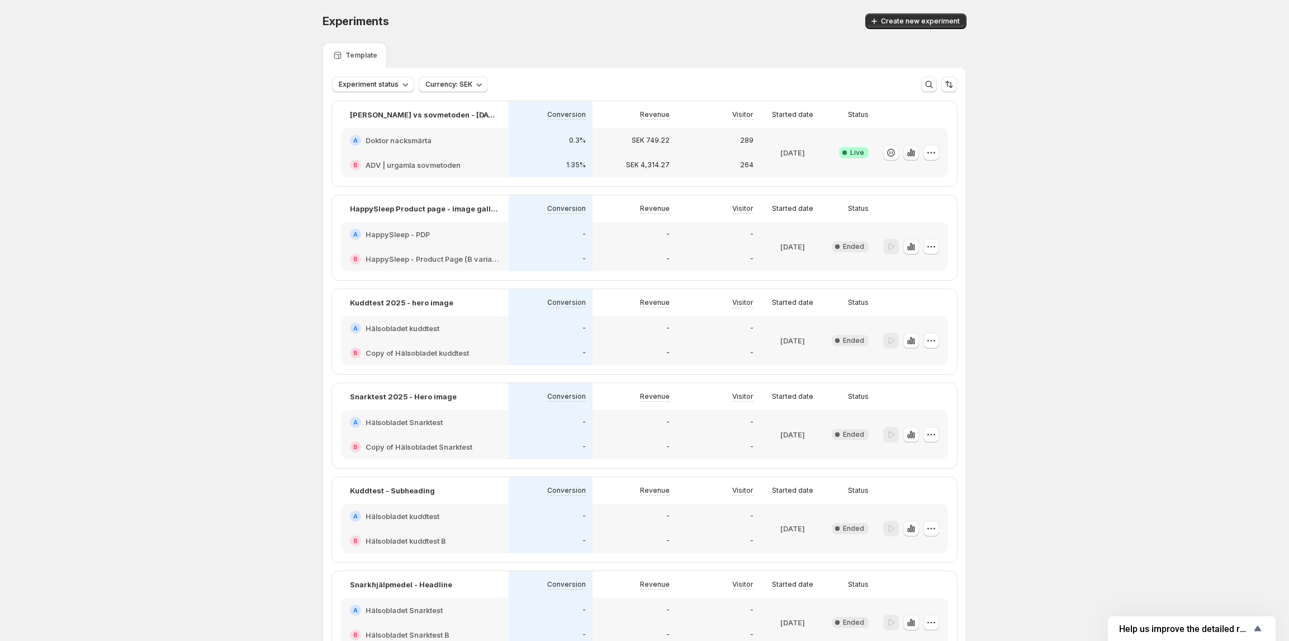
click at [912, 150] on icon "button" at bounding box center [911, 152] width 2 height 7
click at [409, 135] on h2 "Doktor nacksmärta" at bounding box center [399, 140] width 66 height 11
click at [390, 116] on p "[PERSON_NAME] vs sovmetoden - [DATE] 13:33:08" at bounding box center [425, 114] width 150 height 11
click at [388, 135] on h2 "Doktor nacksmärta" at bounding box center [399, 140] width 66 height 11
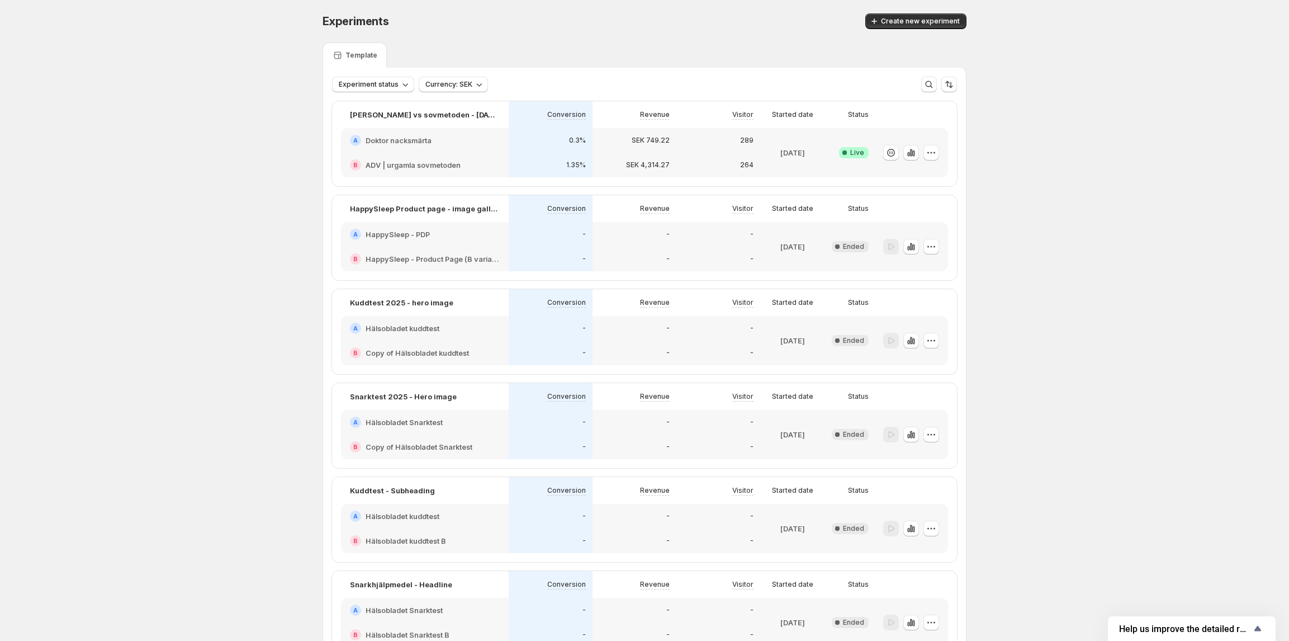
scroll to position [2, 0]
click at [555, 153] on div "1.35%" at bounding box center [551, 165] width 84 height 25
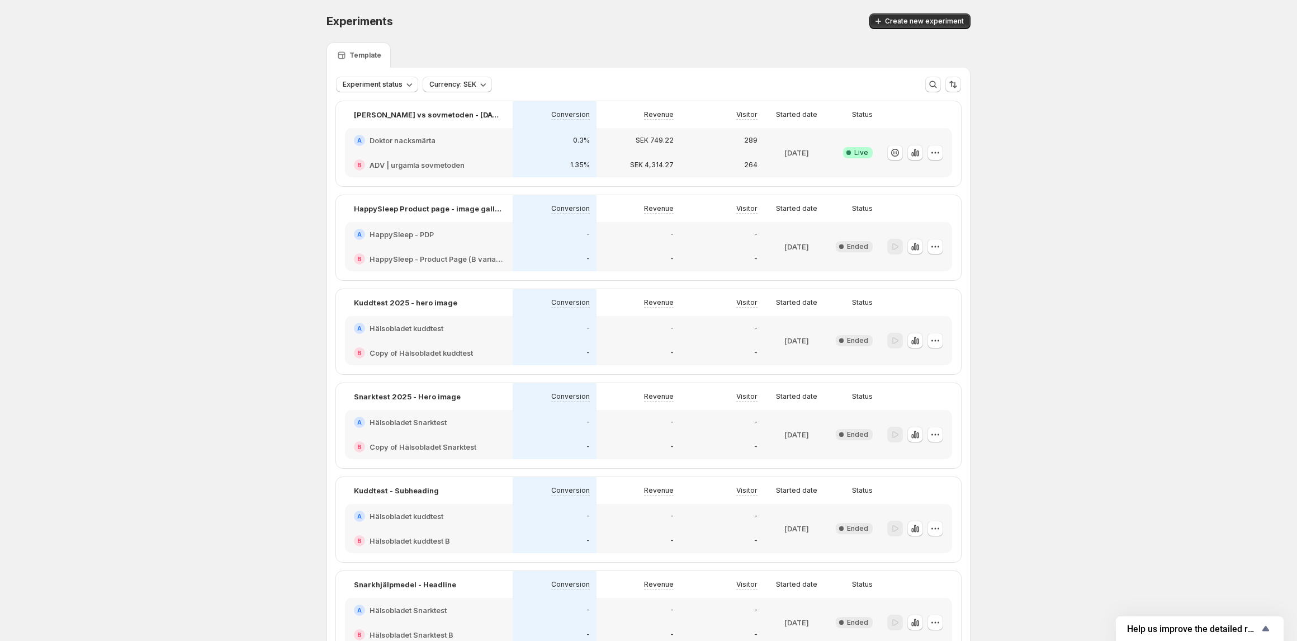
click at [553, 153] on body "Experiments. This page is ready Experiments Create new experiment Template Expe…" at bounding box center [648, 320] width 1297 height 641
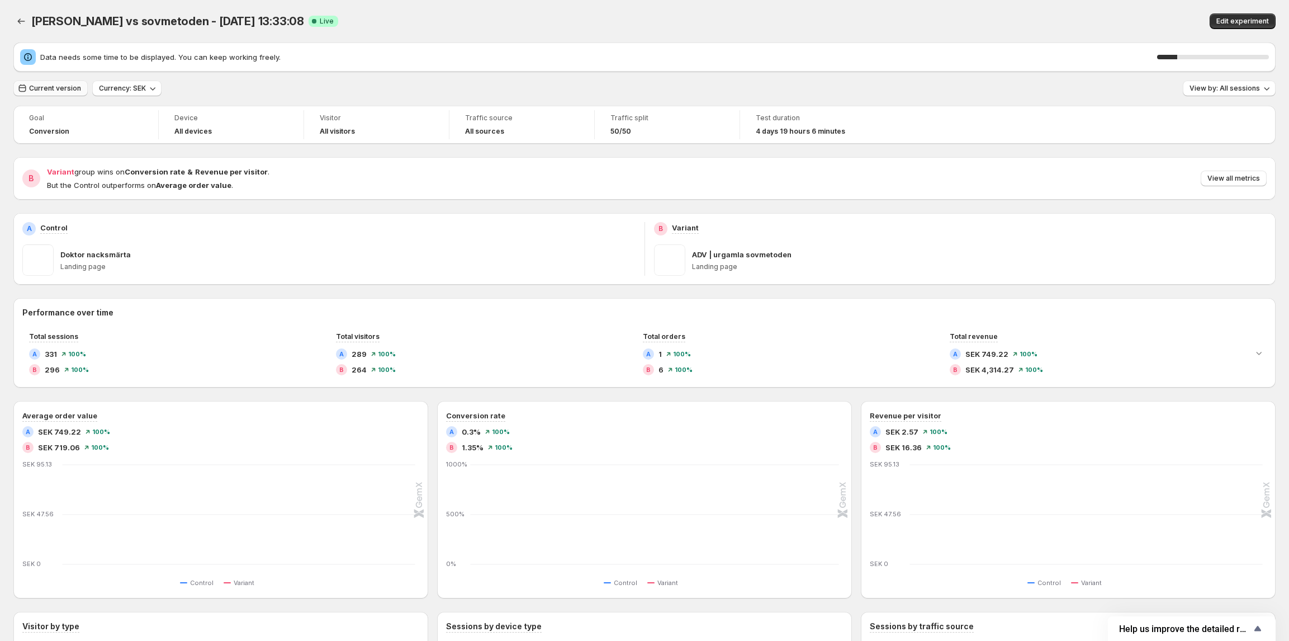
click at [55, 88] on span "Current version" at bounding box center [55, 88] width 52 height 9
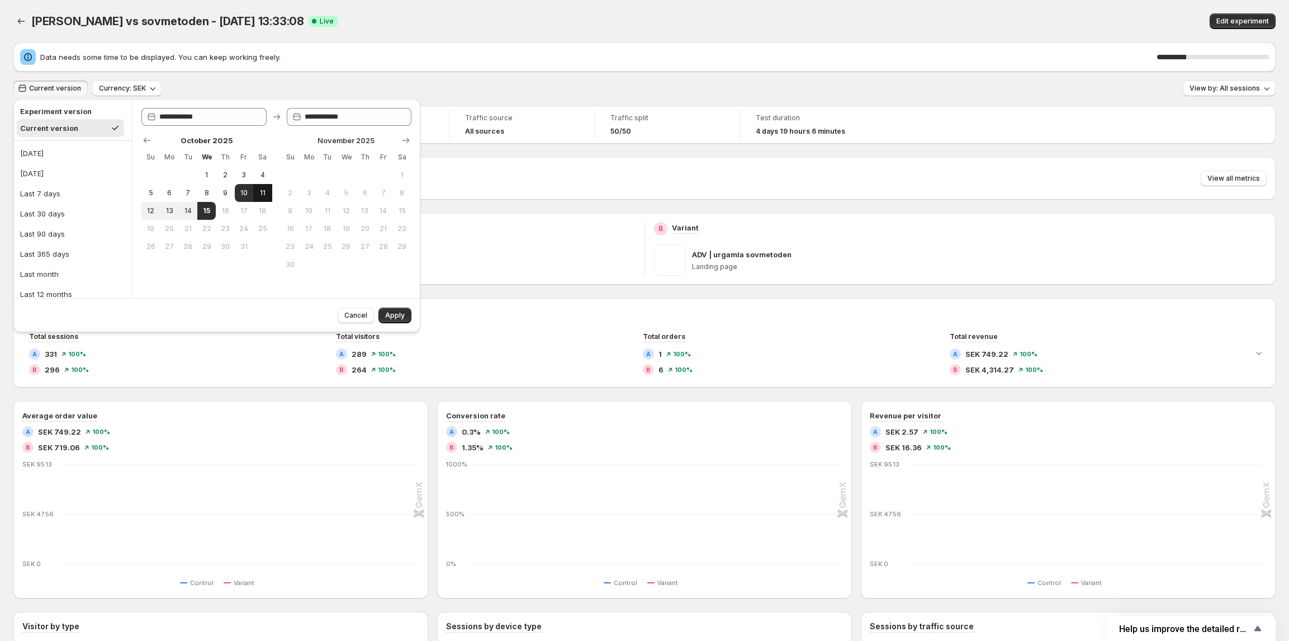
click at [262, 193] on span "11" at bounding box center [263, 192] width 10 height 9
type input "**********"
click at [168, 213] on span "13" at bounding box center [169, 210] width 10 height 9
type input "**********"
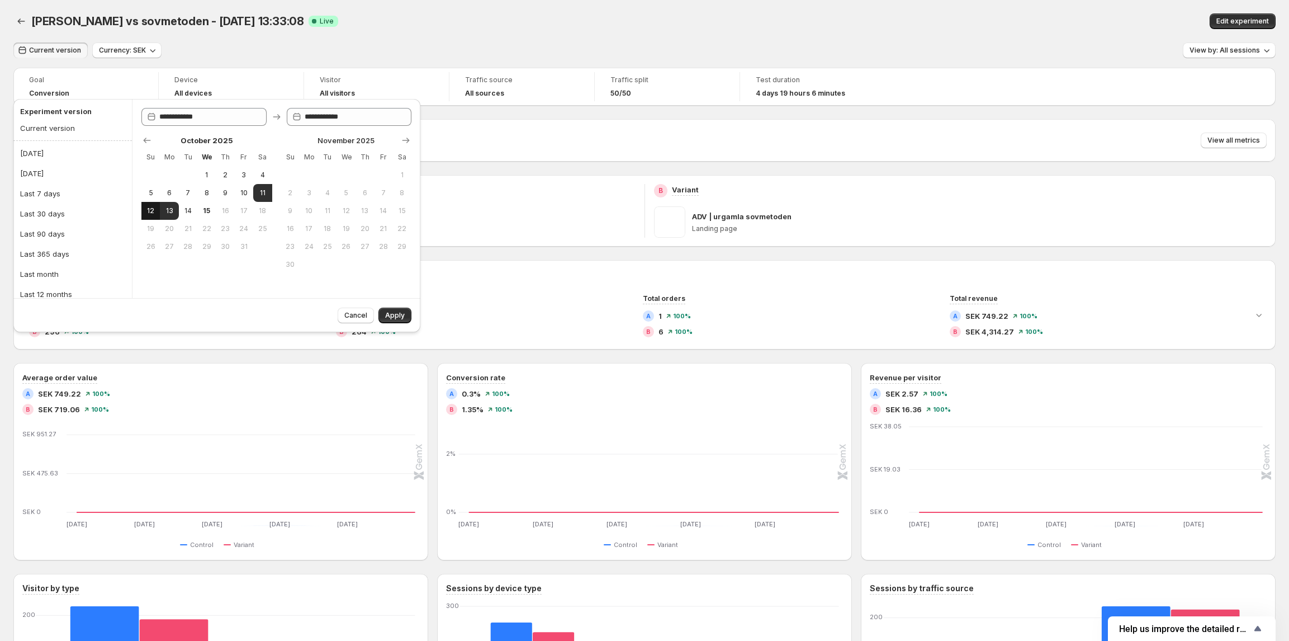
click at [155, 212] on button "12" at bounding box center [150, 211] width 18 height 18
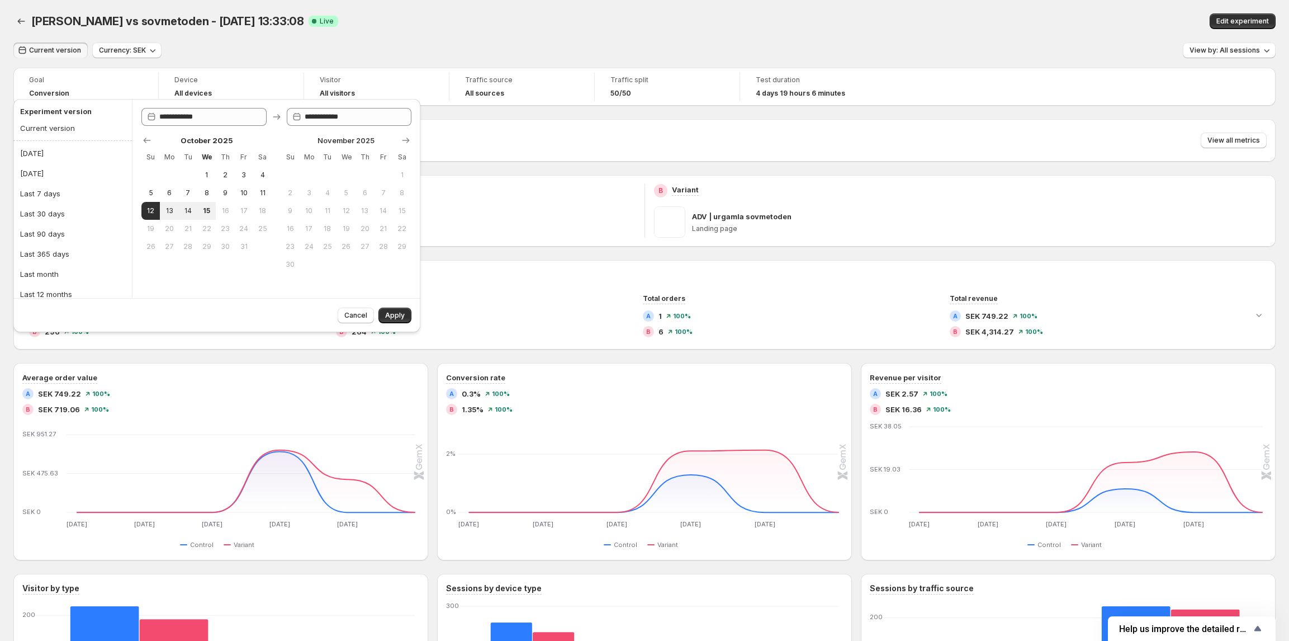
type input "**********"
click at [267, 195] on span "11" at bounding box center [263, 192] width 10 height 9
type input "**********"
click at [153, 206] on span "12" at bounding box center [151, 210] width 10 height 9
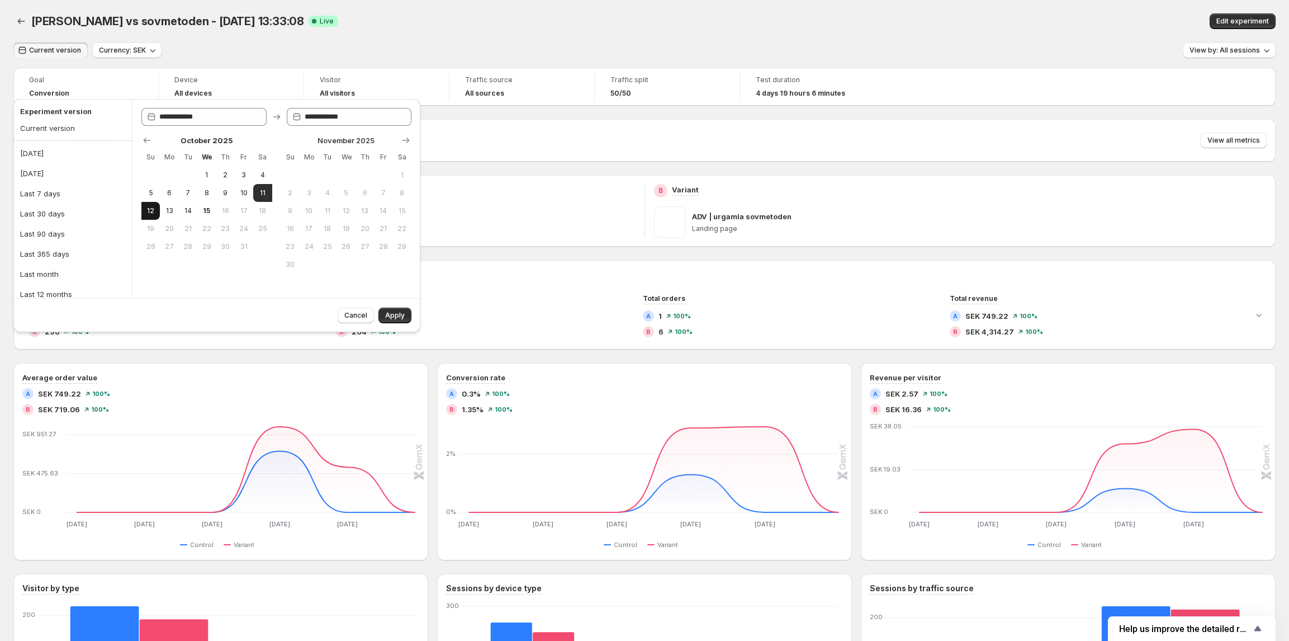
type input "**********"
click at [395, 314] on span "Apply" at bounding box center [395, 315] width 20 height 9
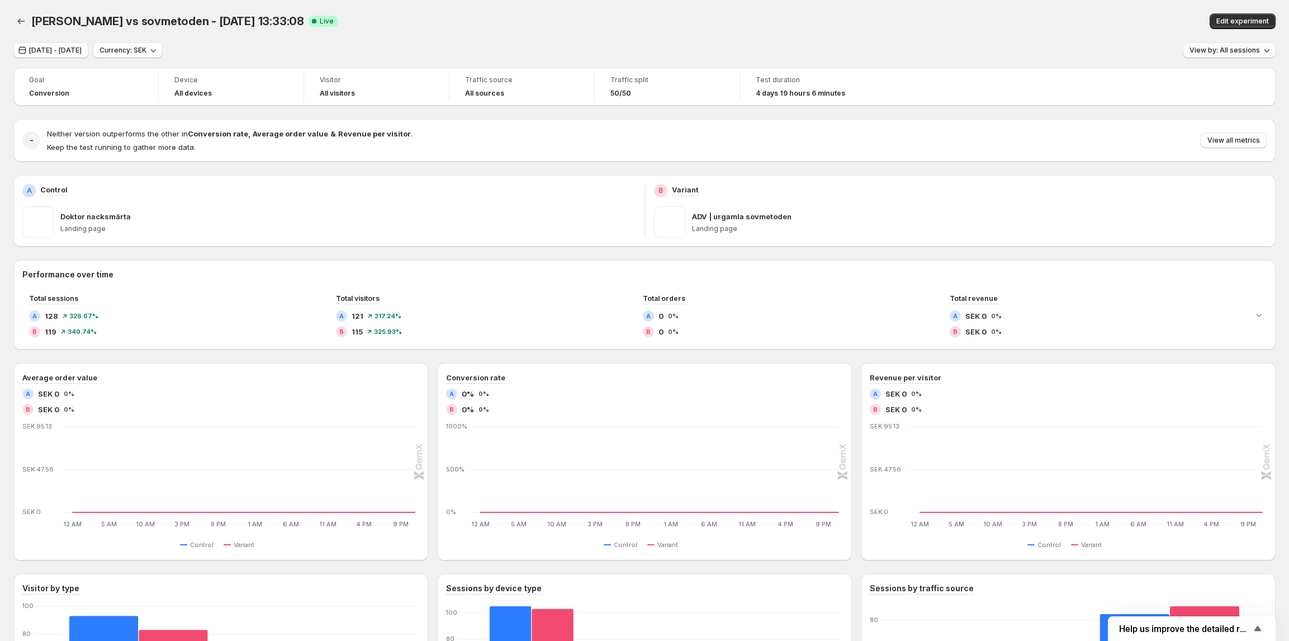
click at [1222, 42] on button "View by: All sessions" at bounding box center [1229, 50] width 93 height 16
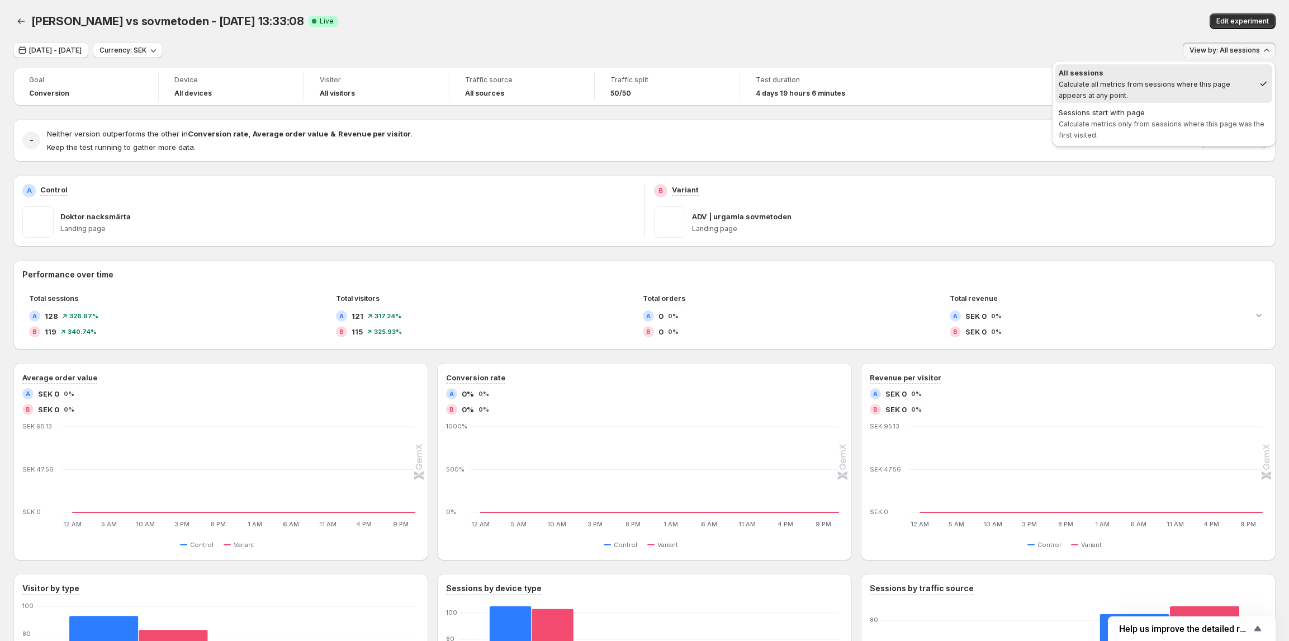
click at [846, 34] on div "[PERSON_NAME] vs sovmetoden - [DATE] 13:33:08. This page is ready [PERSON_NAME]…" at bounding box center [644, 21] width 1262 height 42
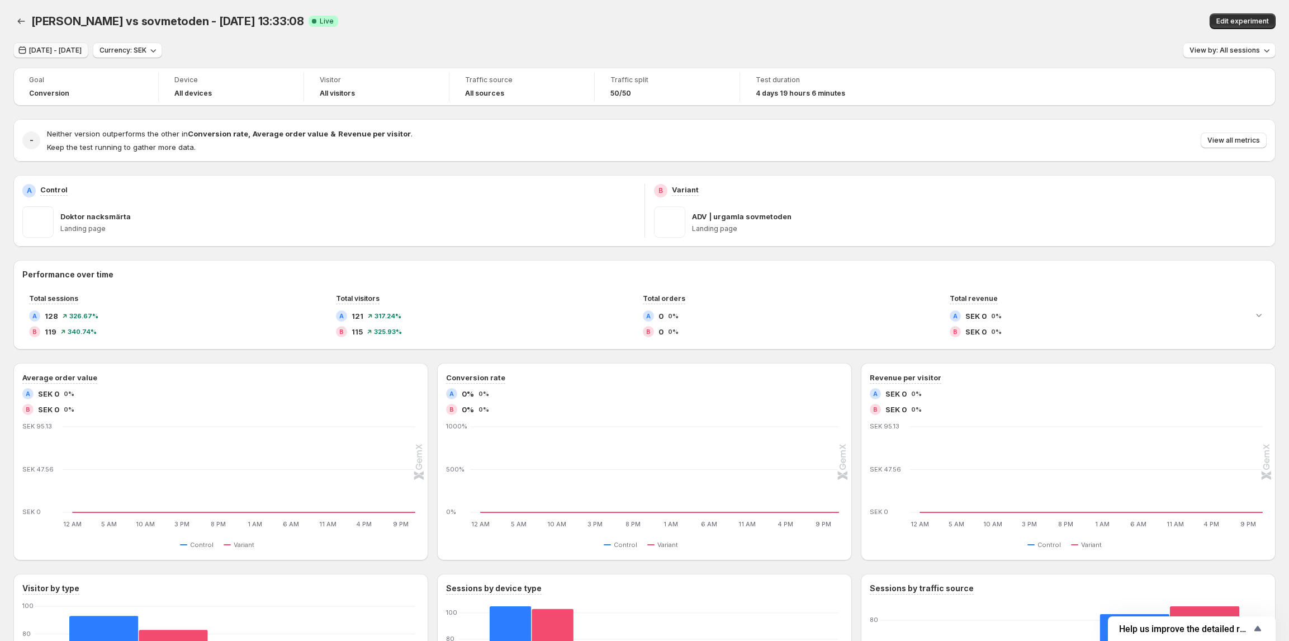
click at [82, 47] on span "[DATE] - [DATE]" at bounding box center [55, 50] width 53 height 9
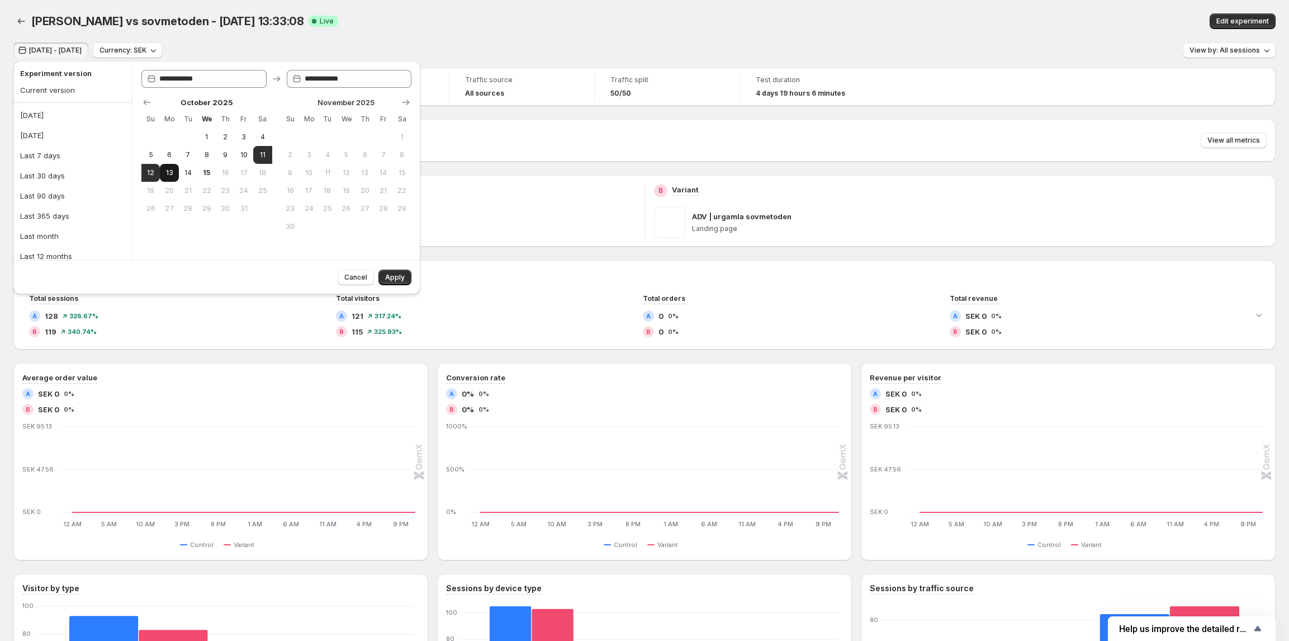
click at [165, 173] on span "13" at bounding box center [169, 172] width 10 height 9
type input "**********"
click at [168, 169] on span "13" at bounding box center [169, 172] width 10 height 9
click at [240, 159] on span "10" at bounding box center [244, 154] width 10 height 9
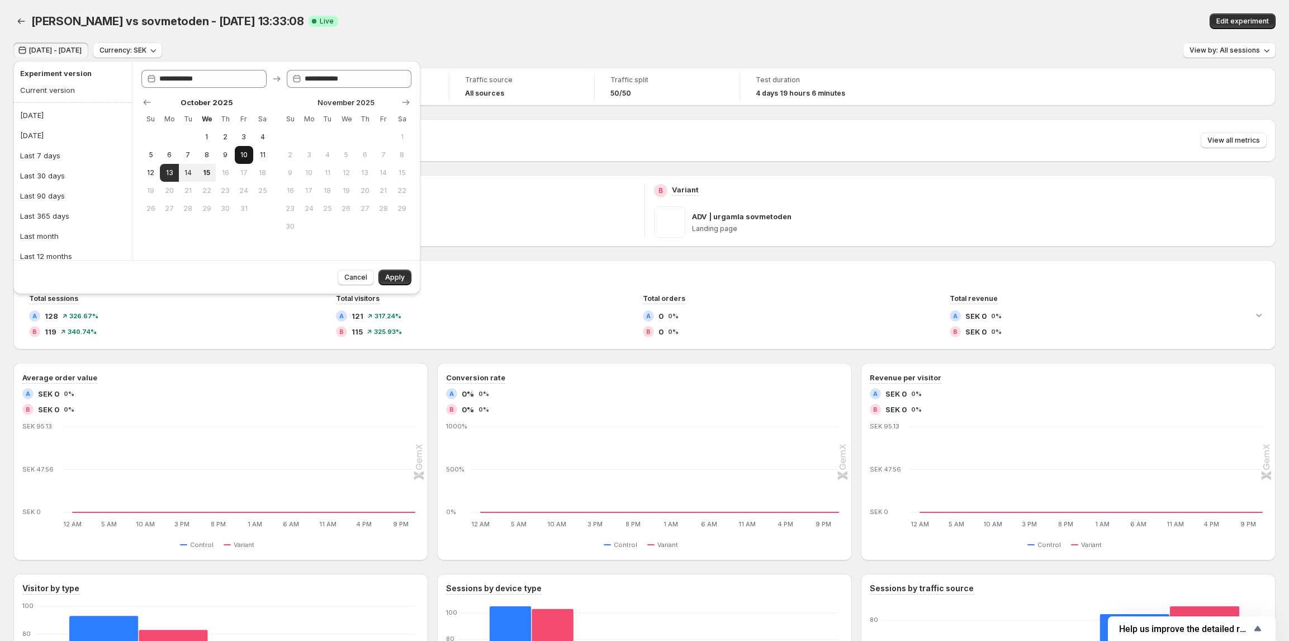
click at [242, 154] on span "10" at bounding box center [244, 154] width 10 height 9
type input "**********"
click at [153, 168] on span "12" at bounding box center [151, 172] width 10 height 9
type input "**********"
click at [405, 277] on button "Apply" at bounding box center [394, 277] width 33 height 16
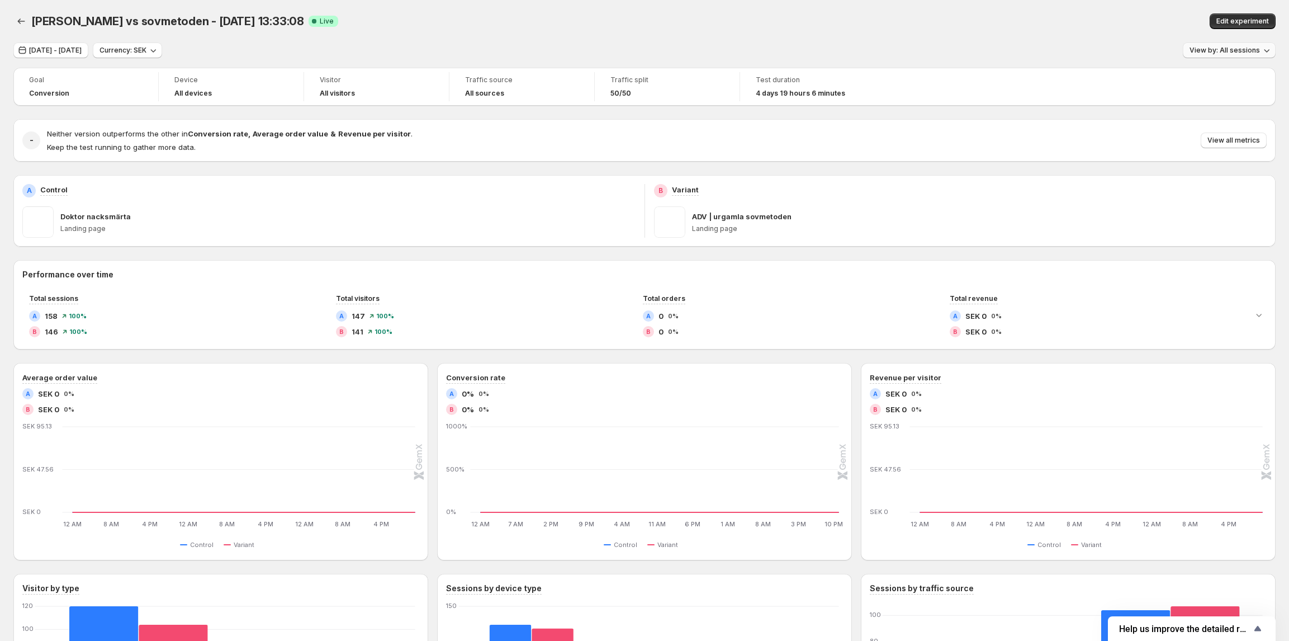
click at [1233, 51] on span "View by: All sessions" at bounding box center [1225, 50] width 70 height 9
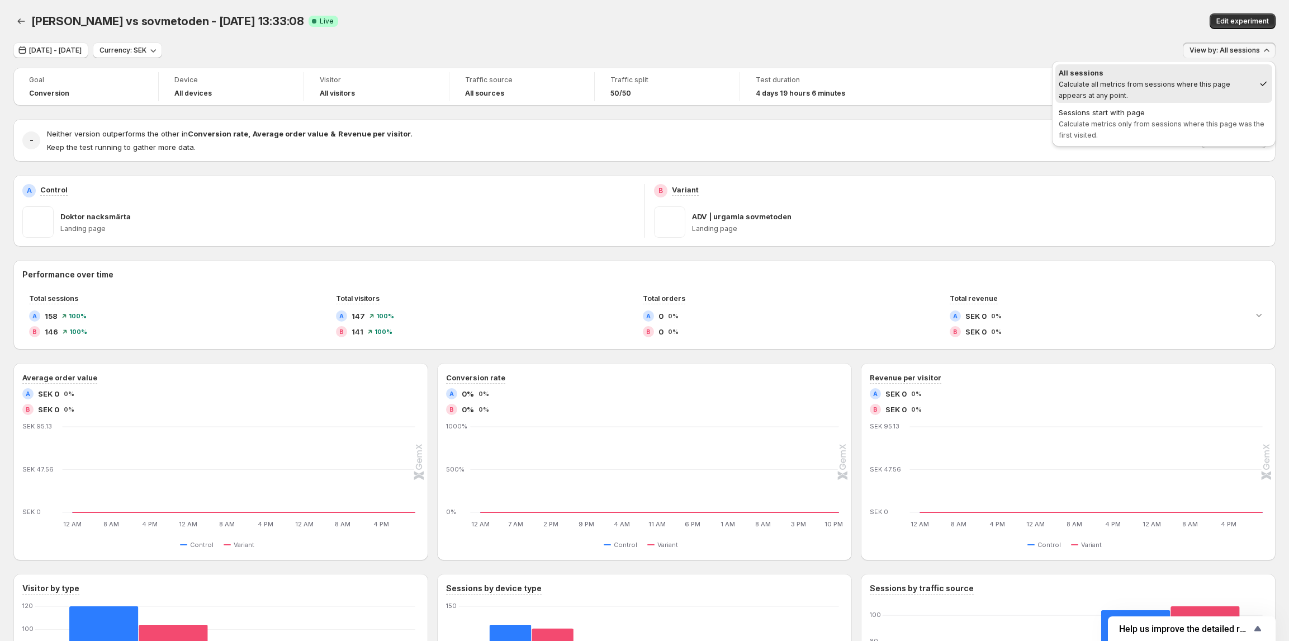
click at [1086, 45] on div "[DATE] - [DATE] Currency: SEK View by: All sessions" at bounding box center [644, 50] width 1262 height 16
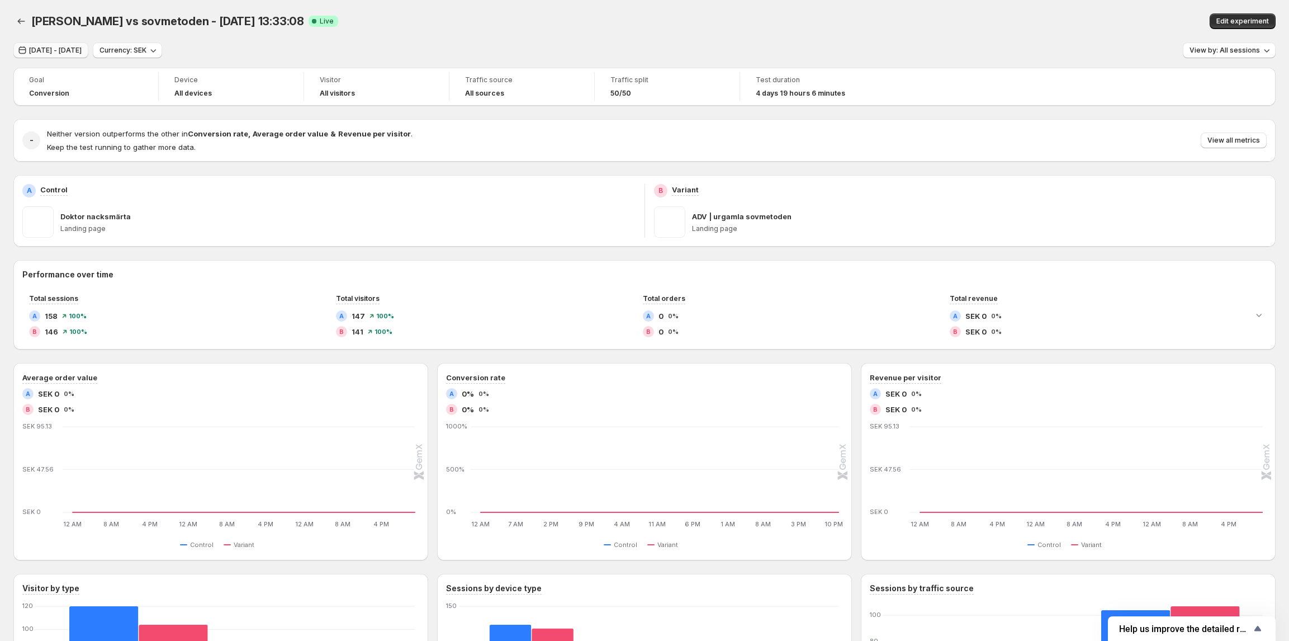
click at [82, 53] on span "[DATE] - [DATE]" at bounding box center [55, 50] width 53 height 9
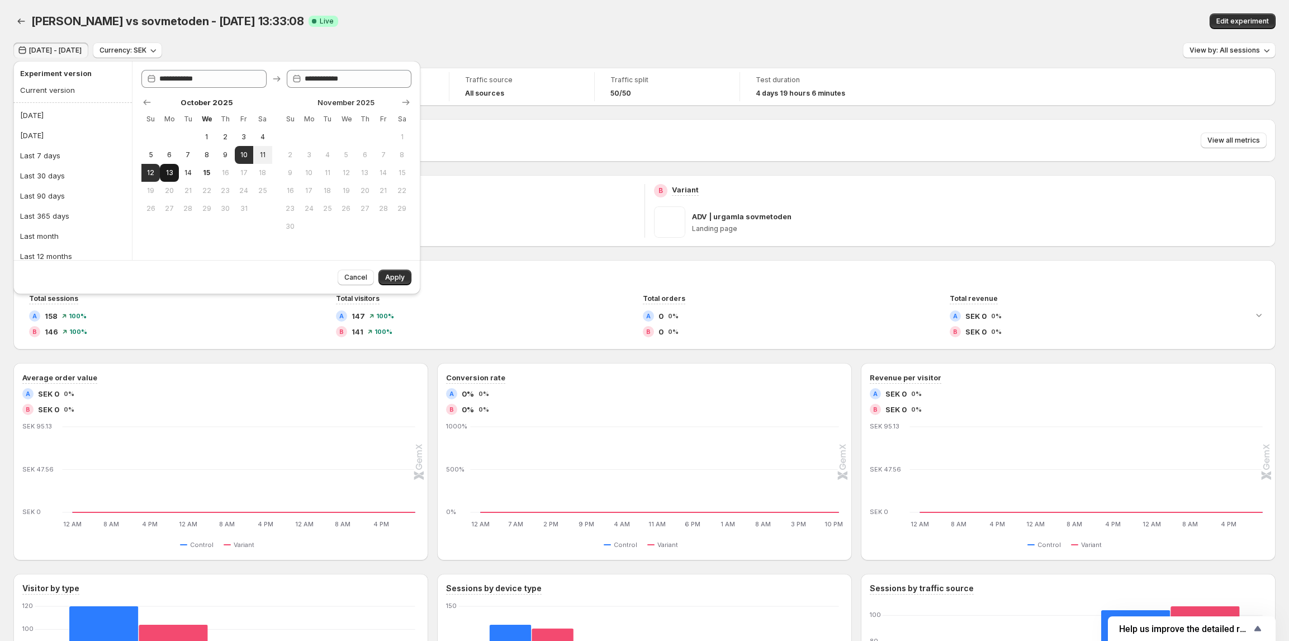
click at [173, 172] on span "13" at bounding box center [169, 172] width 10 height 9
type input "**********"
click at [169, 176] on span "13" at bounding box center [169, 172] width 10 height 9
click at [390, 276] on span "Apply" at bounding box center [395, 277] width 20 height 9
